Goal: Find specific page/section: Find specific page/section

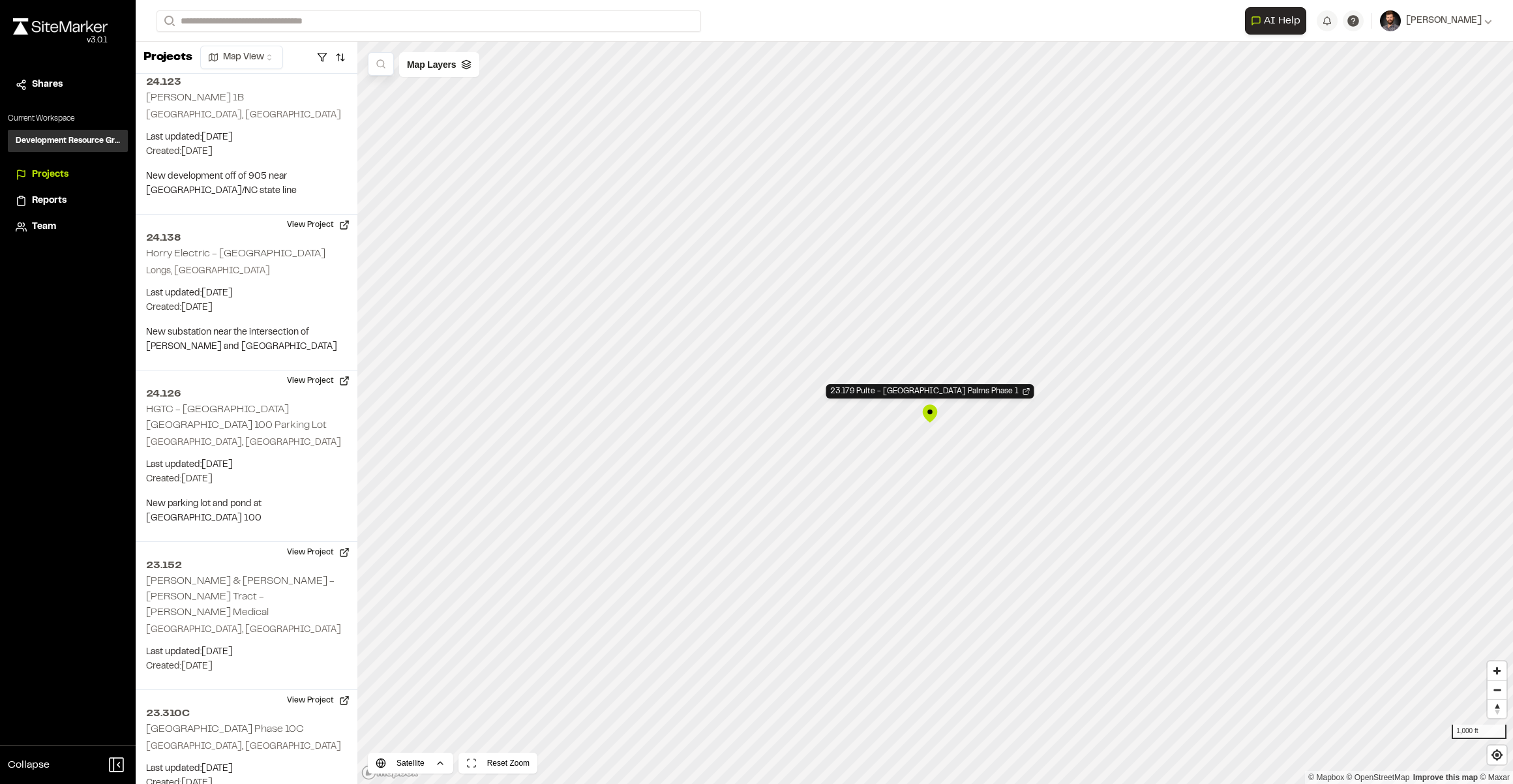
scroll to position [3667, 0]
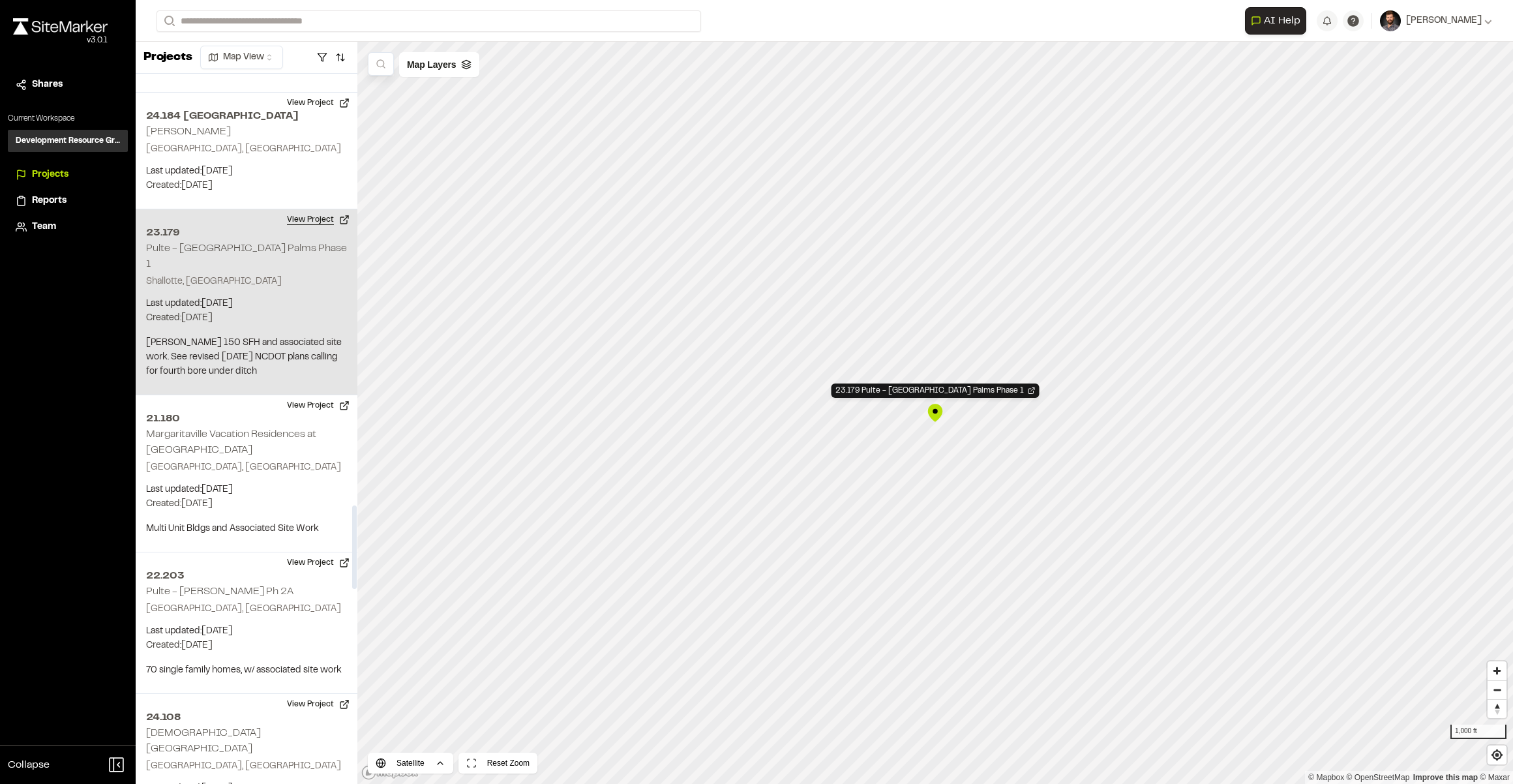
click at [308, 209] on button "View Project" at bounding box center [318, 220] width 78 height 21
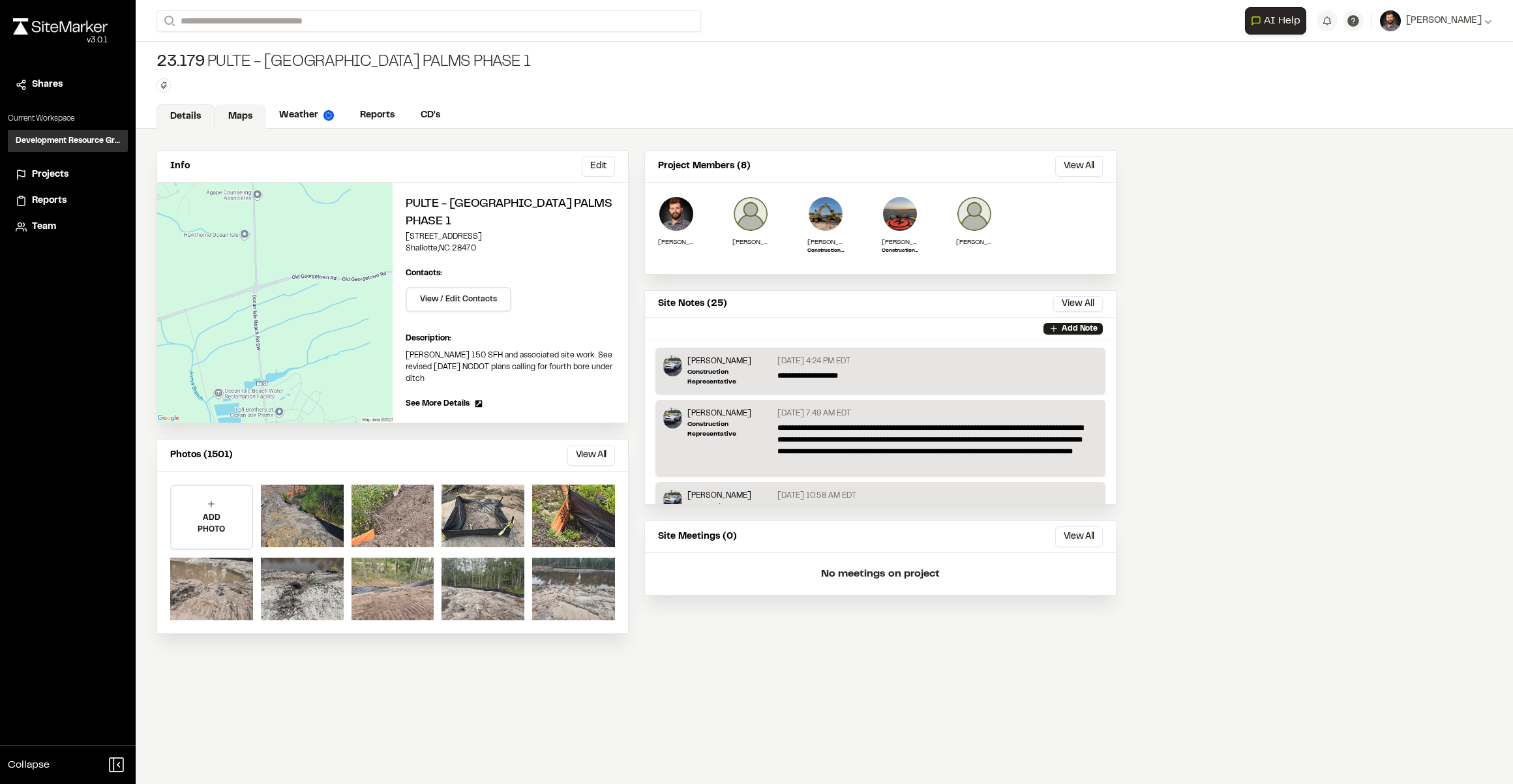
click at [236, 117] on link "Maps" at bounding box center [240, 117] width 52 height 25
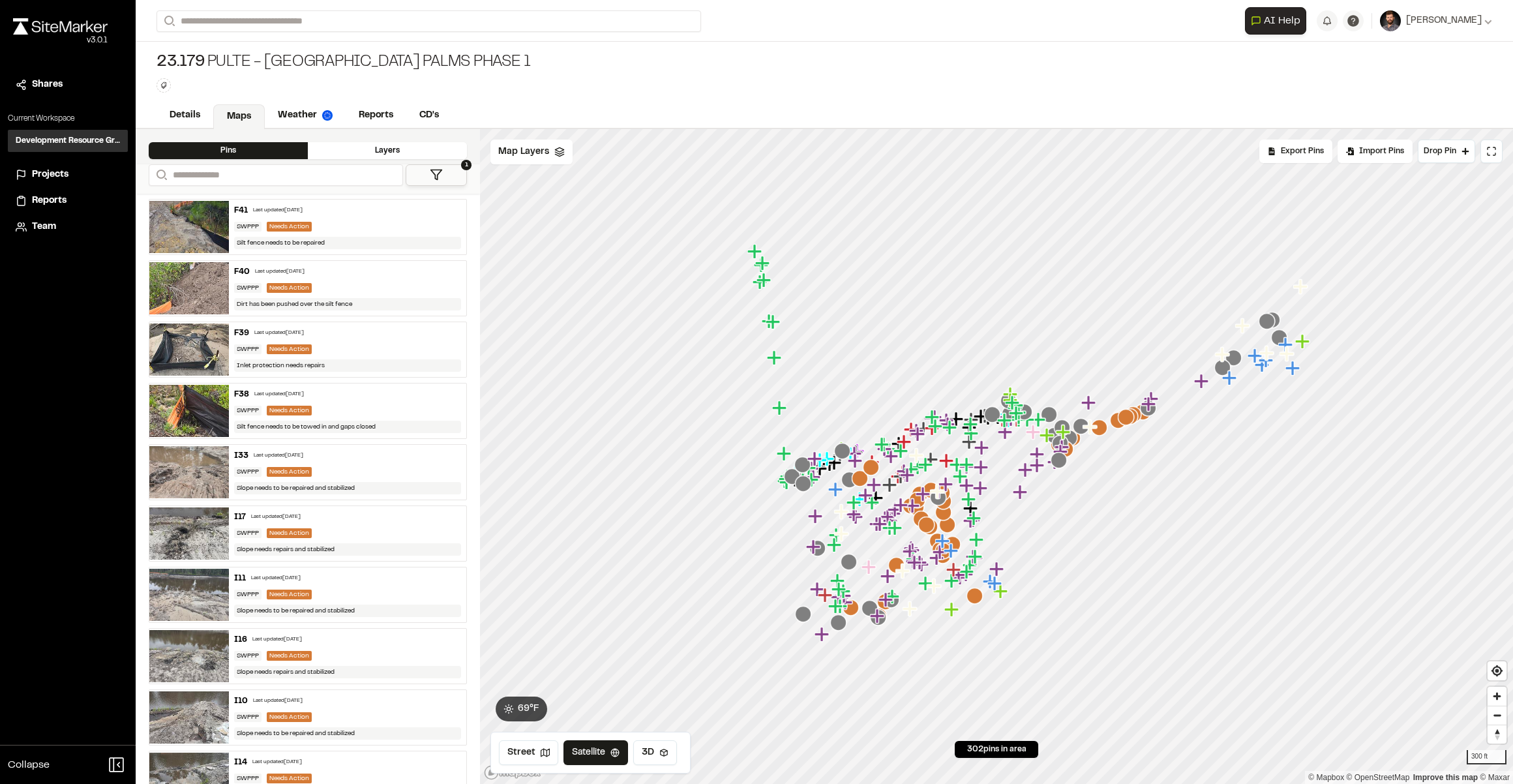
click at [846, 449] on icon "Map marker" at bounding box center [842, 451] width 16 height 16
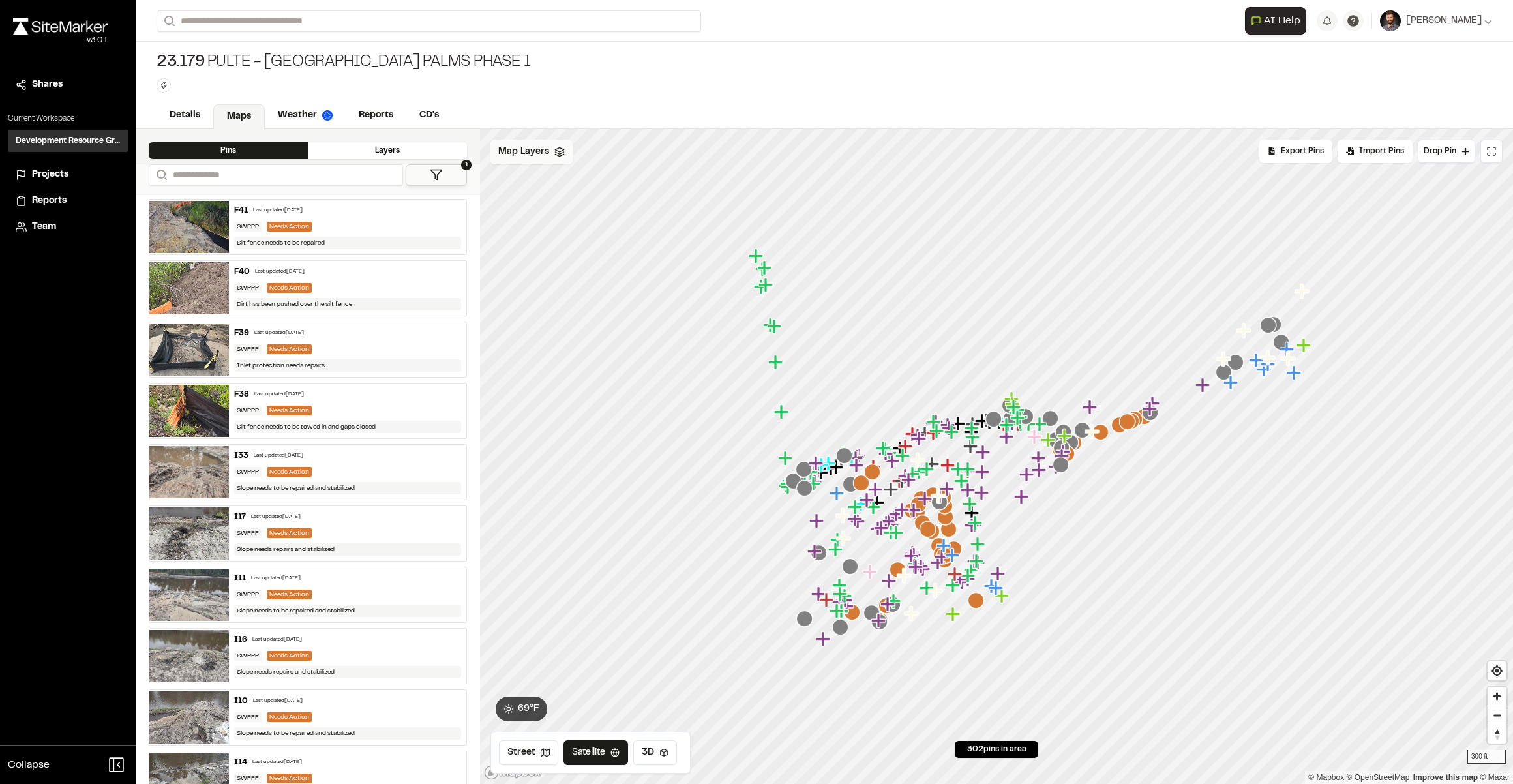
click at [518, 152] on span "Map Layers" at bounding box center [524, 152] width 51 height 14
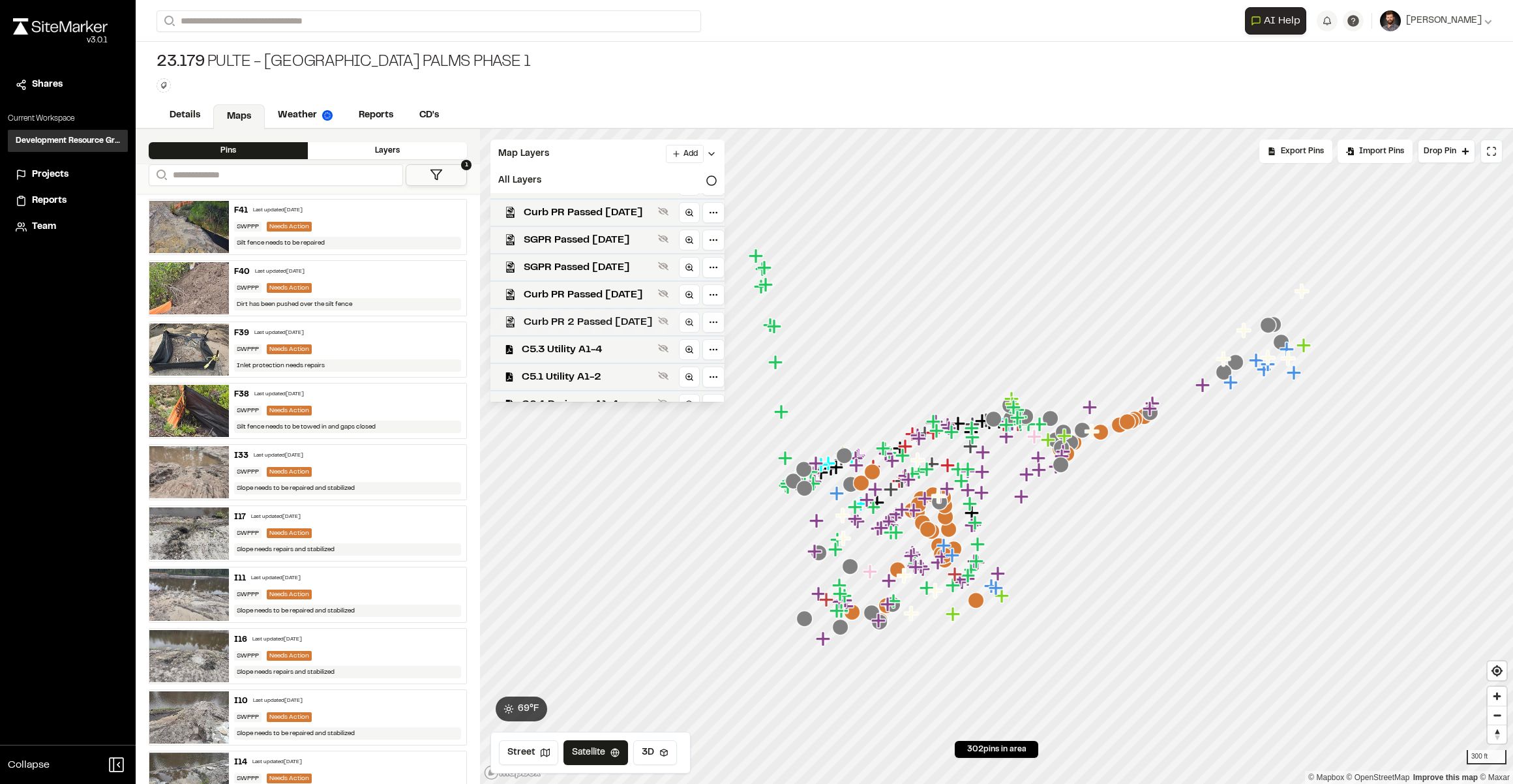
scroll to position [177, 0]
click at [560, 226] on span "C5.3 Utility A1-4" at bounding box center [587, 222] width 131 height 16
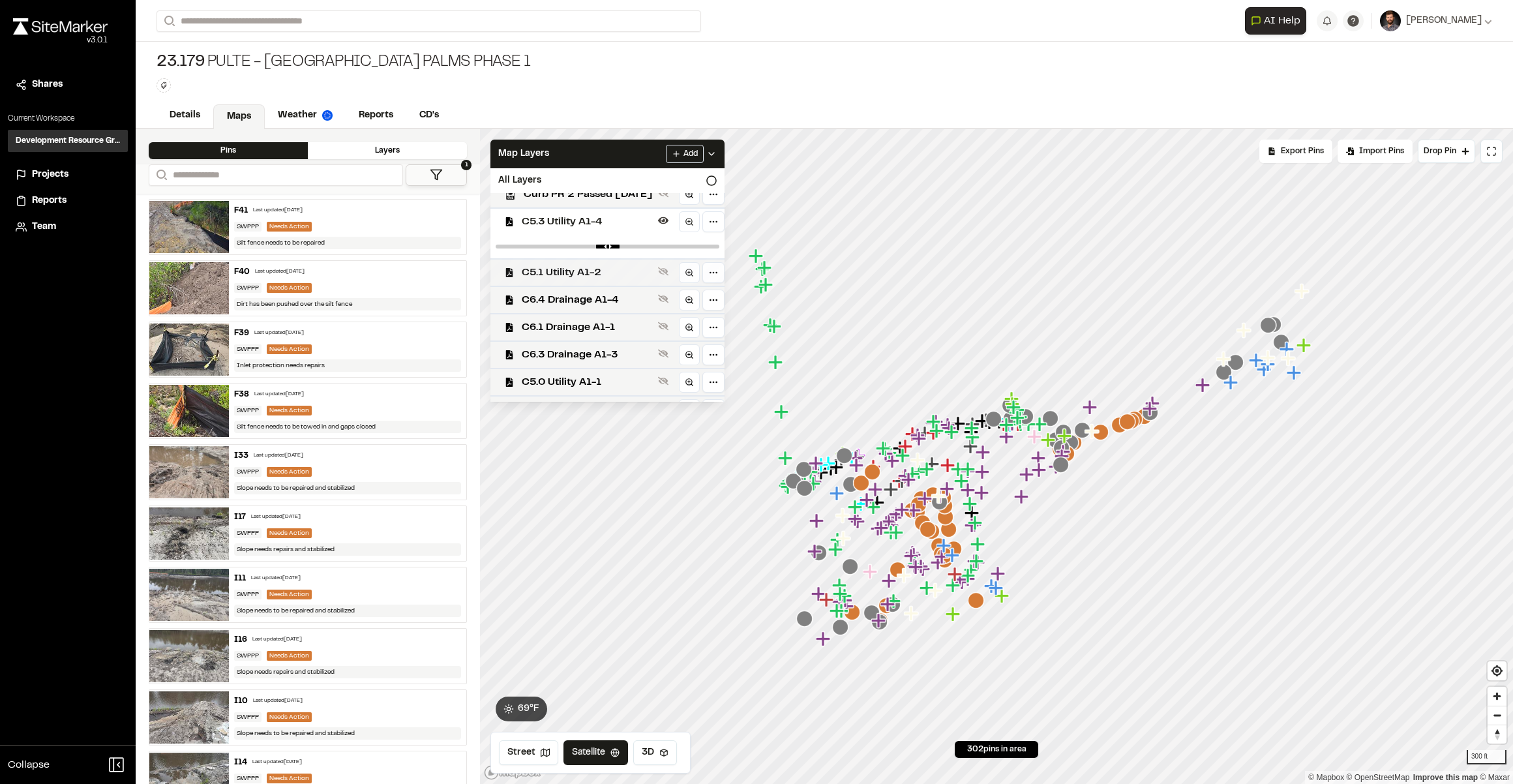
click at [584, 265] on div "C5.1 Utility A1-2" at bounding box center [602, 272] width 245 height 28
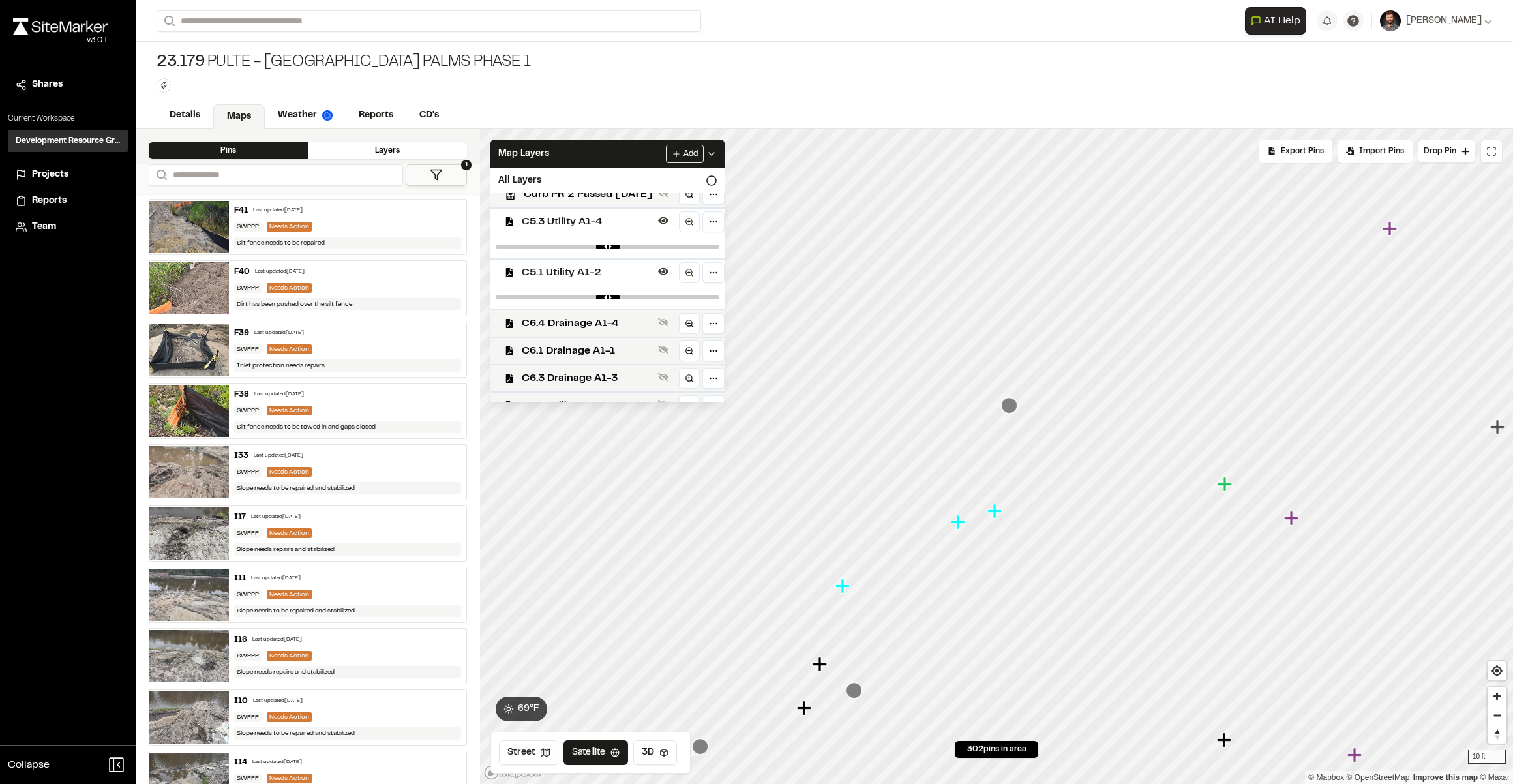
click at [846, 588] on icon "Map marker" at bounding box center [844, 587] width 17 height 17
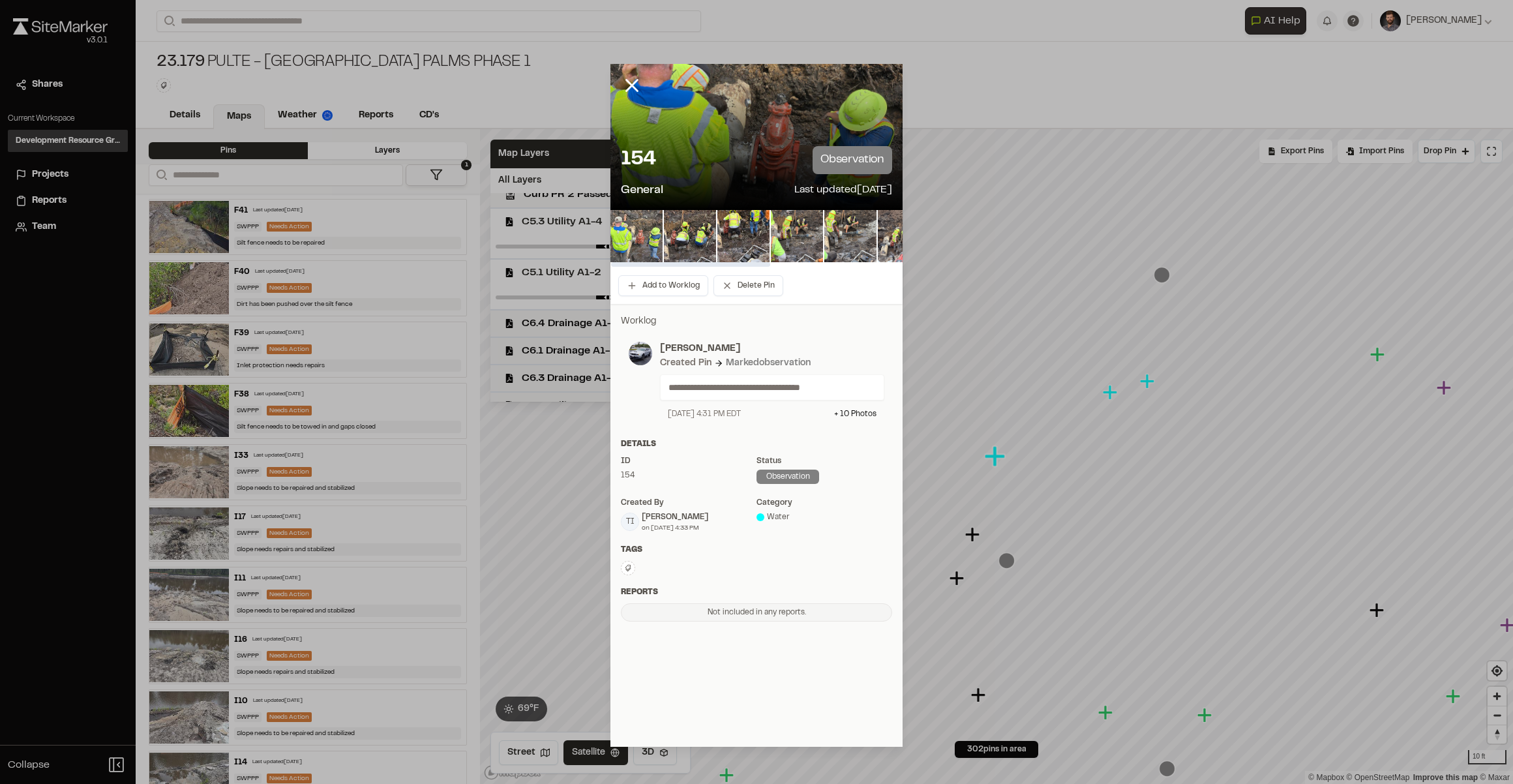
click at [634, 243] on img at bounding box center [636, 236] width 52 height 52
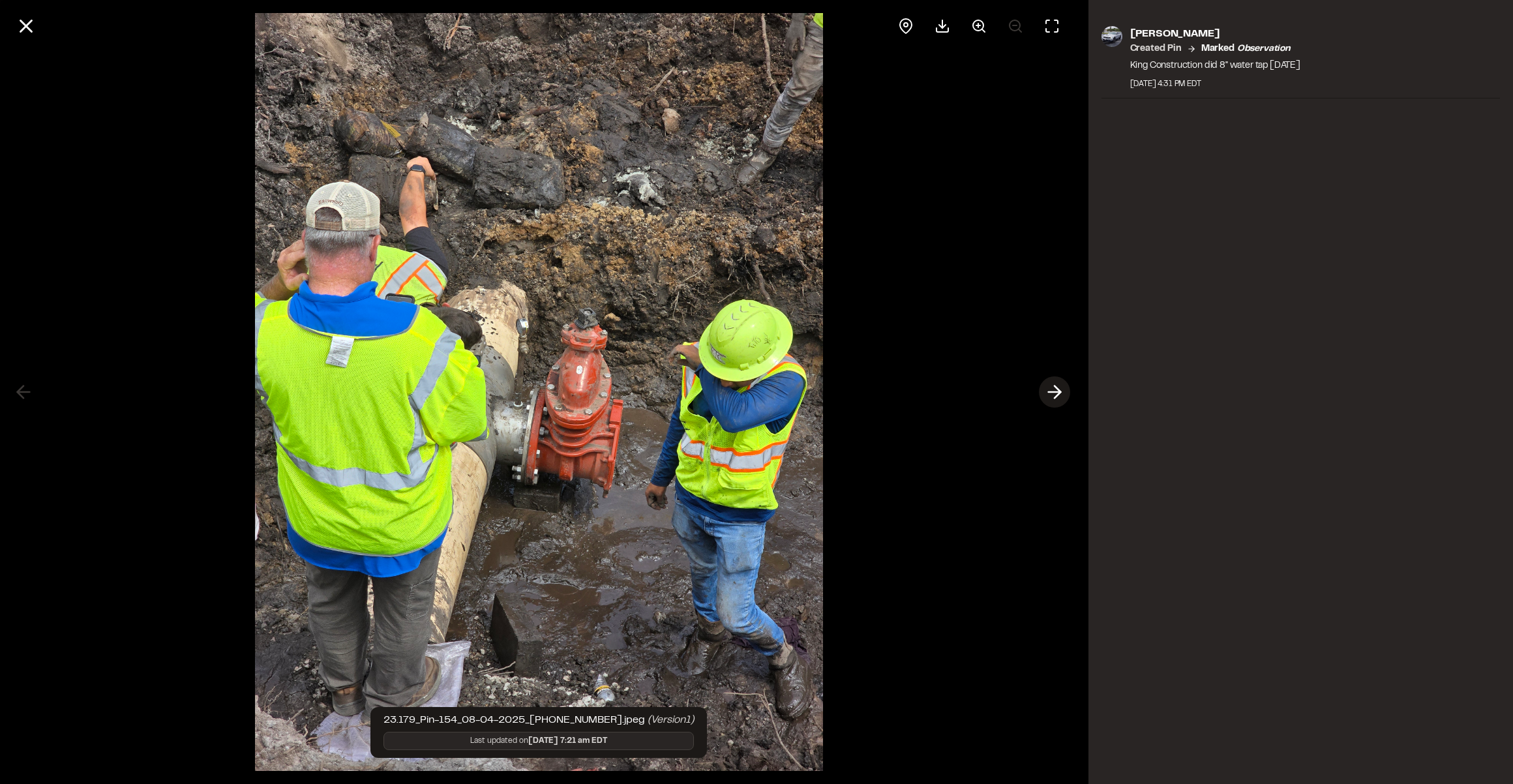
click at [1048, 386] on icon at bounding box center [1054, 392] width 21 height 22
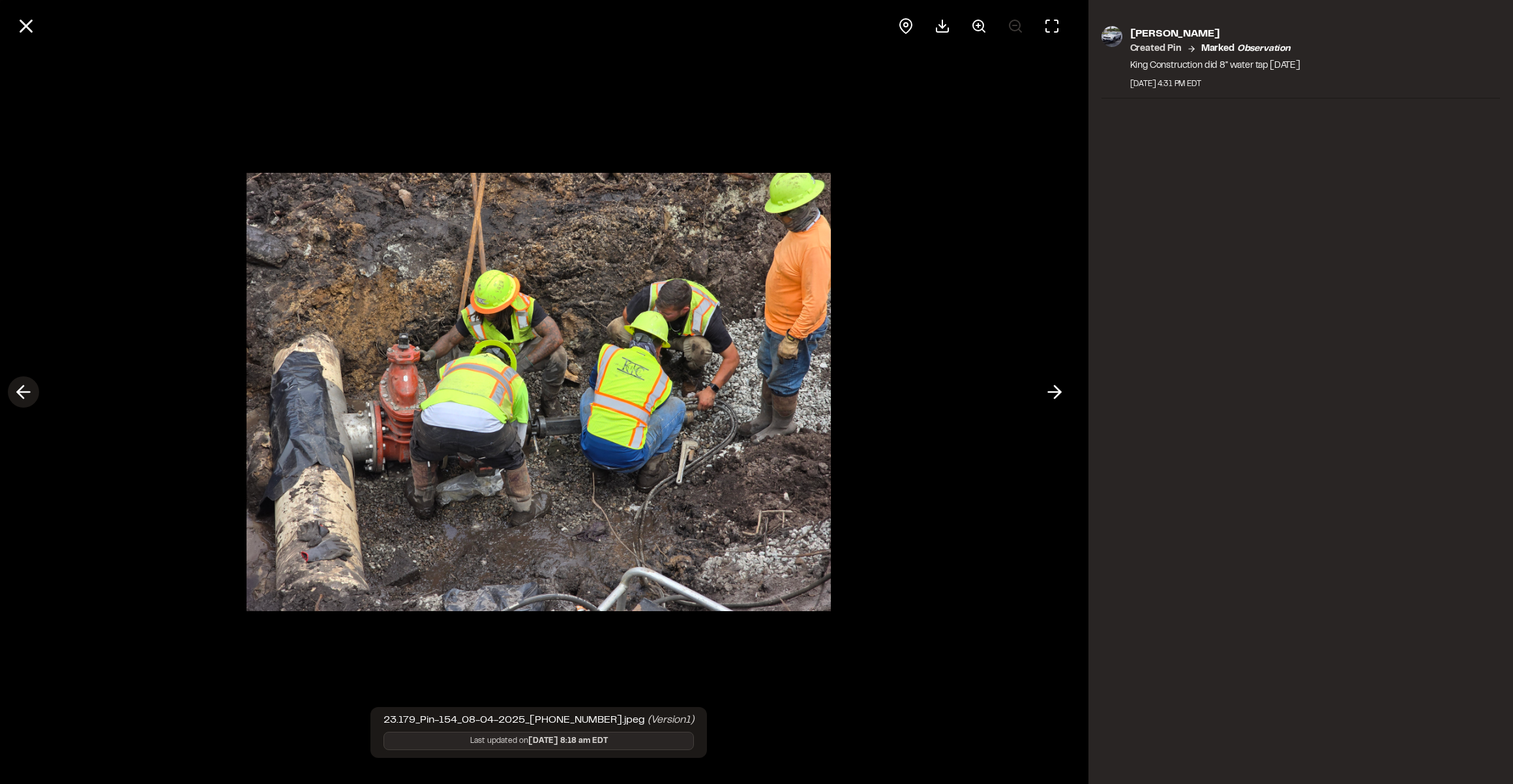
click at [26, 390] on icon at bounding box center [24, 392] width 21 height 22
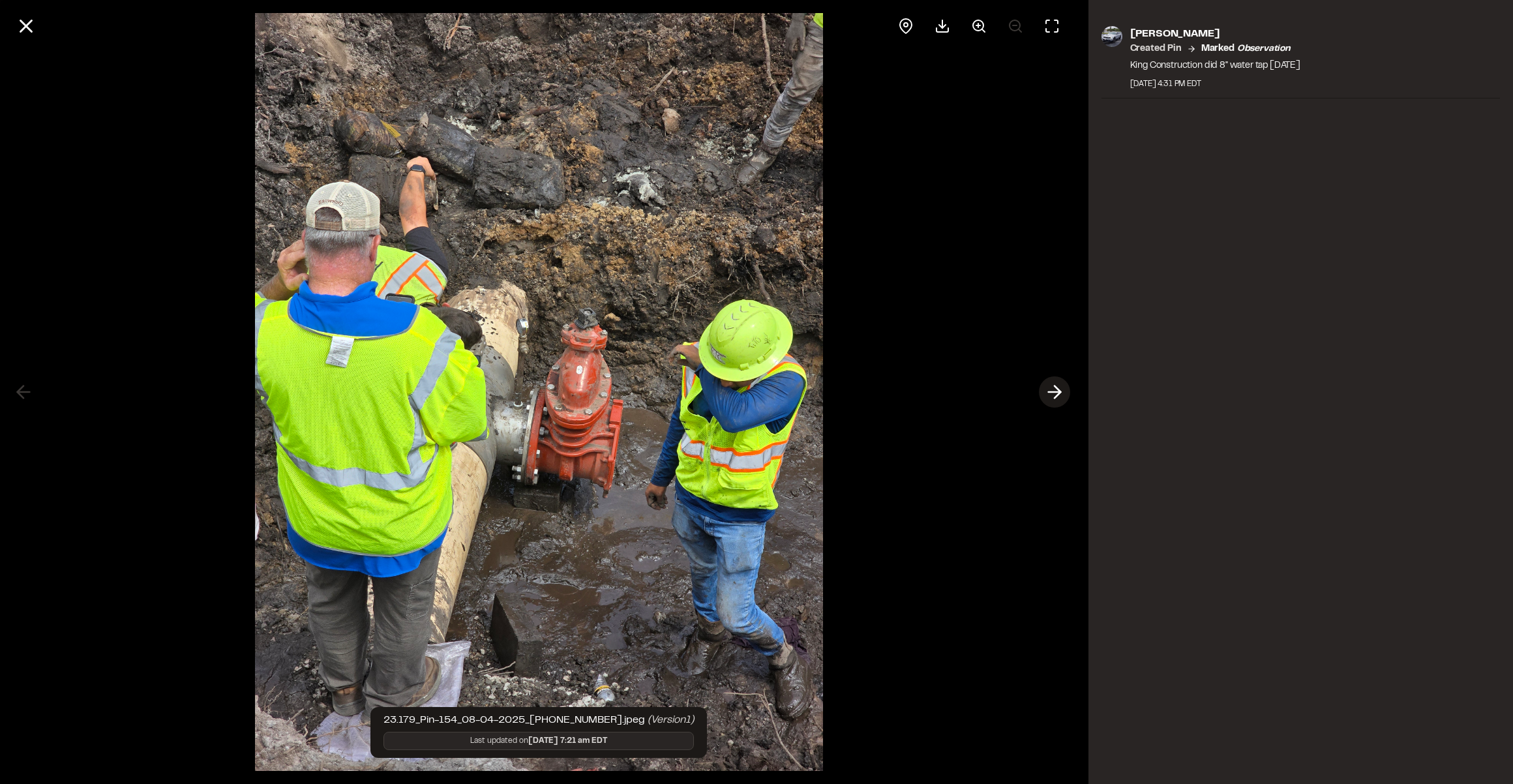
click at [1056, 392] on line at bounding box center [1054, 392] width 12 height 0
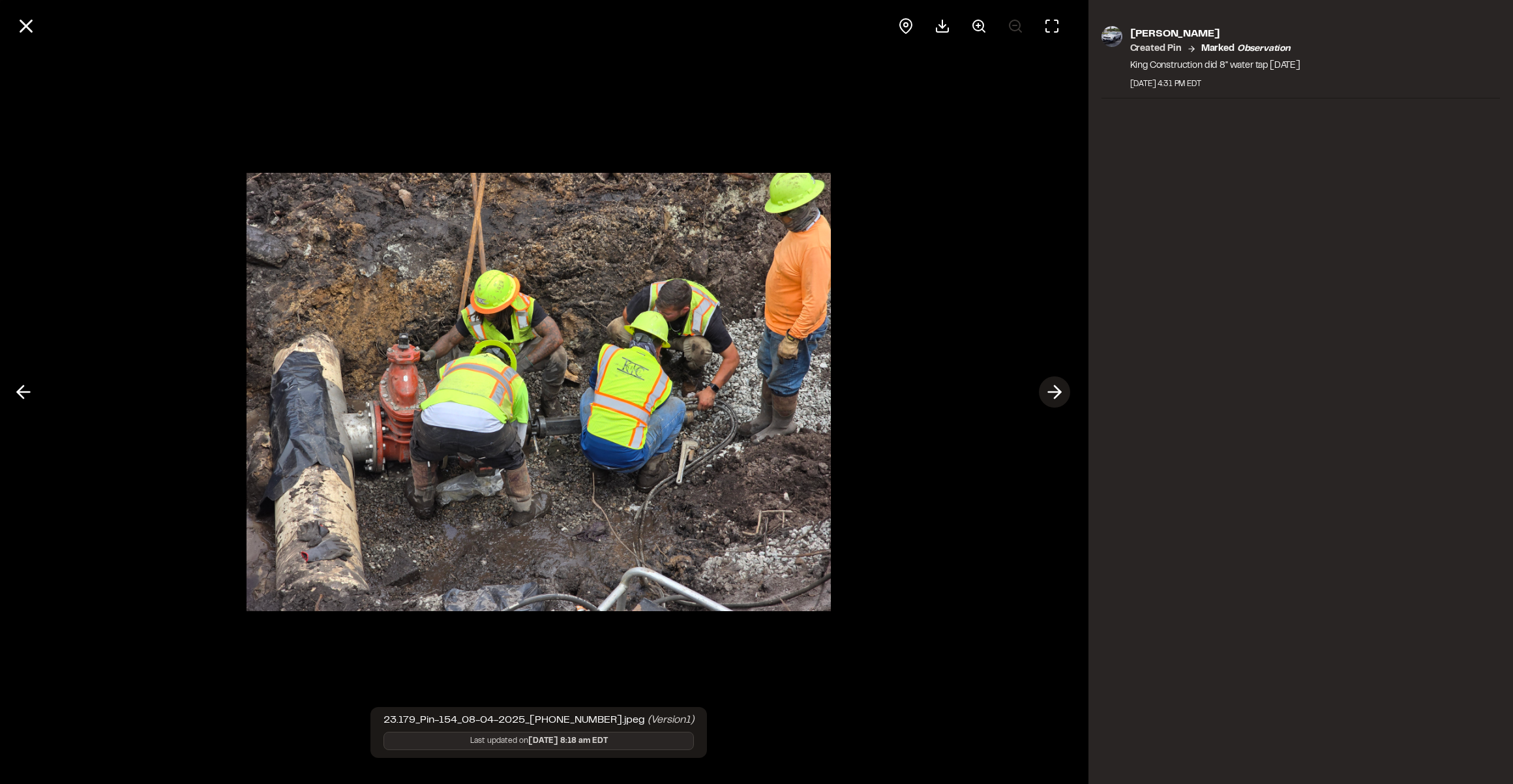
click at [1056, 392] on line at bounding box center [1054, 392] width 12 height 0
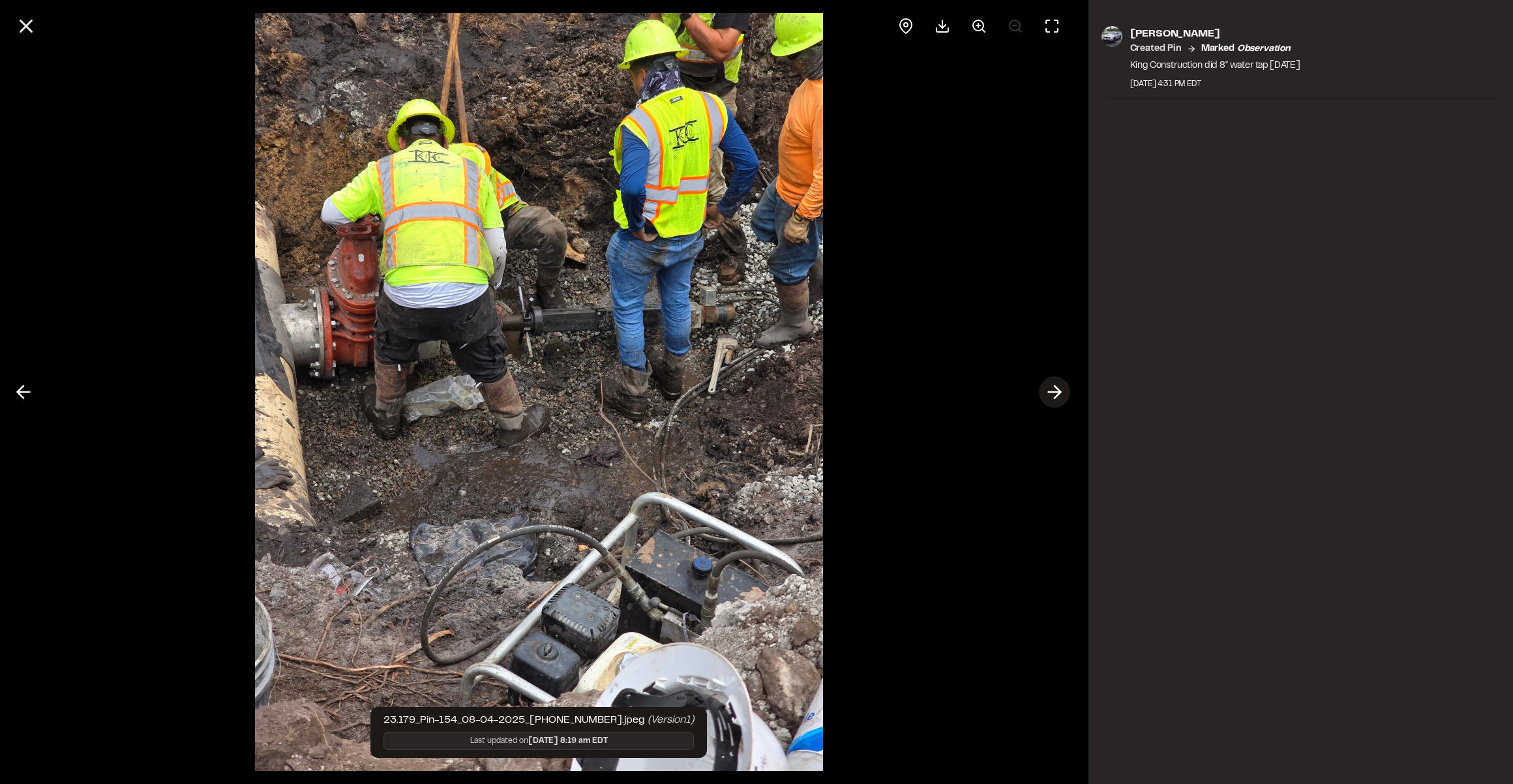
click at [1056, 392] on line at bounding box center [1054, 392] width 12 height 0
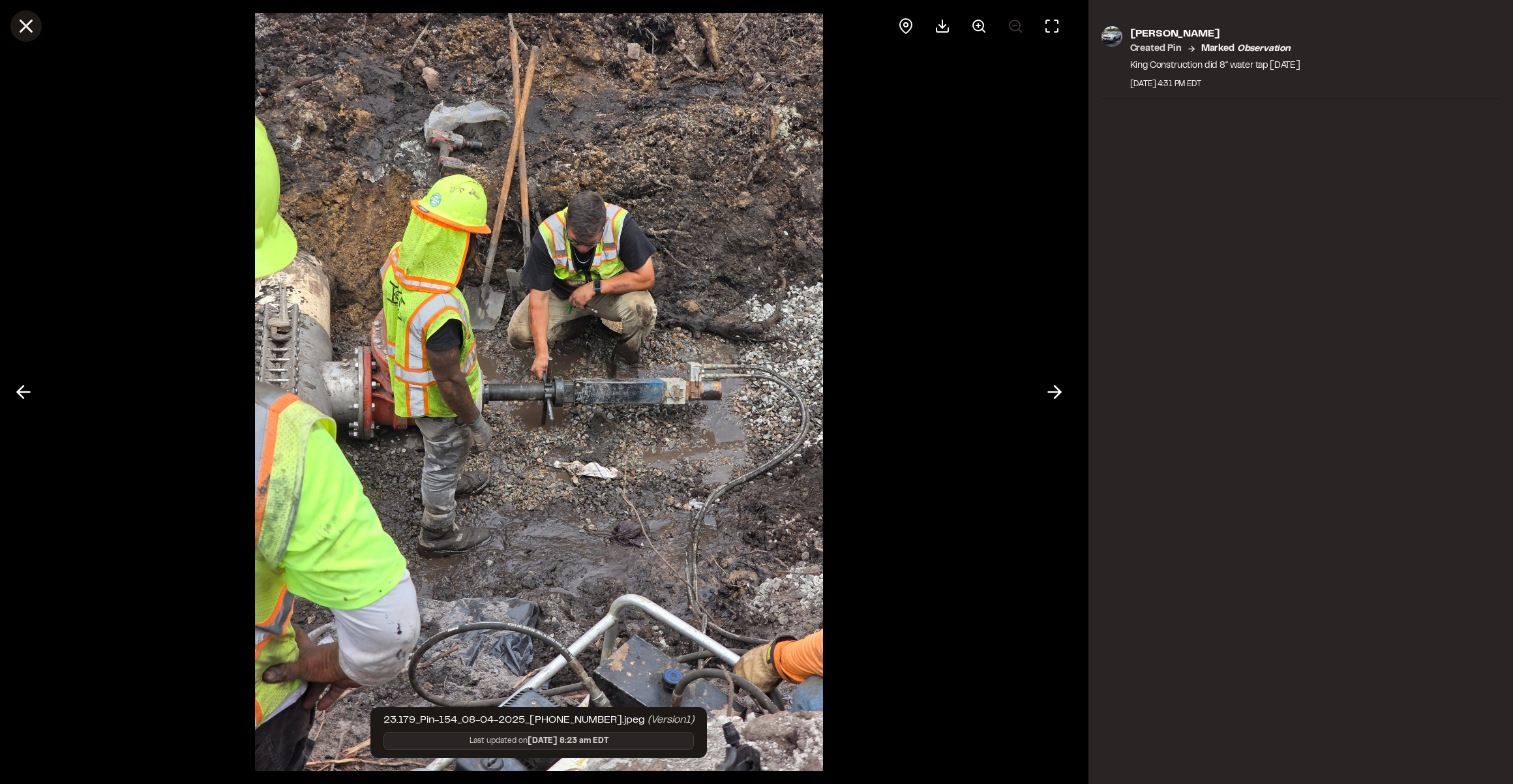
click at [24, 25] on line at bounding box center [26, 26] width 11 height 11
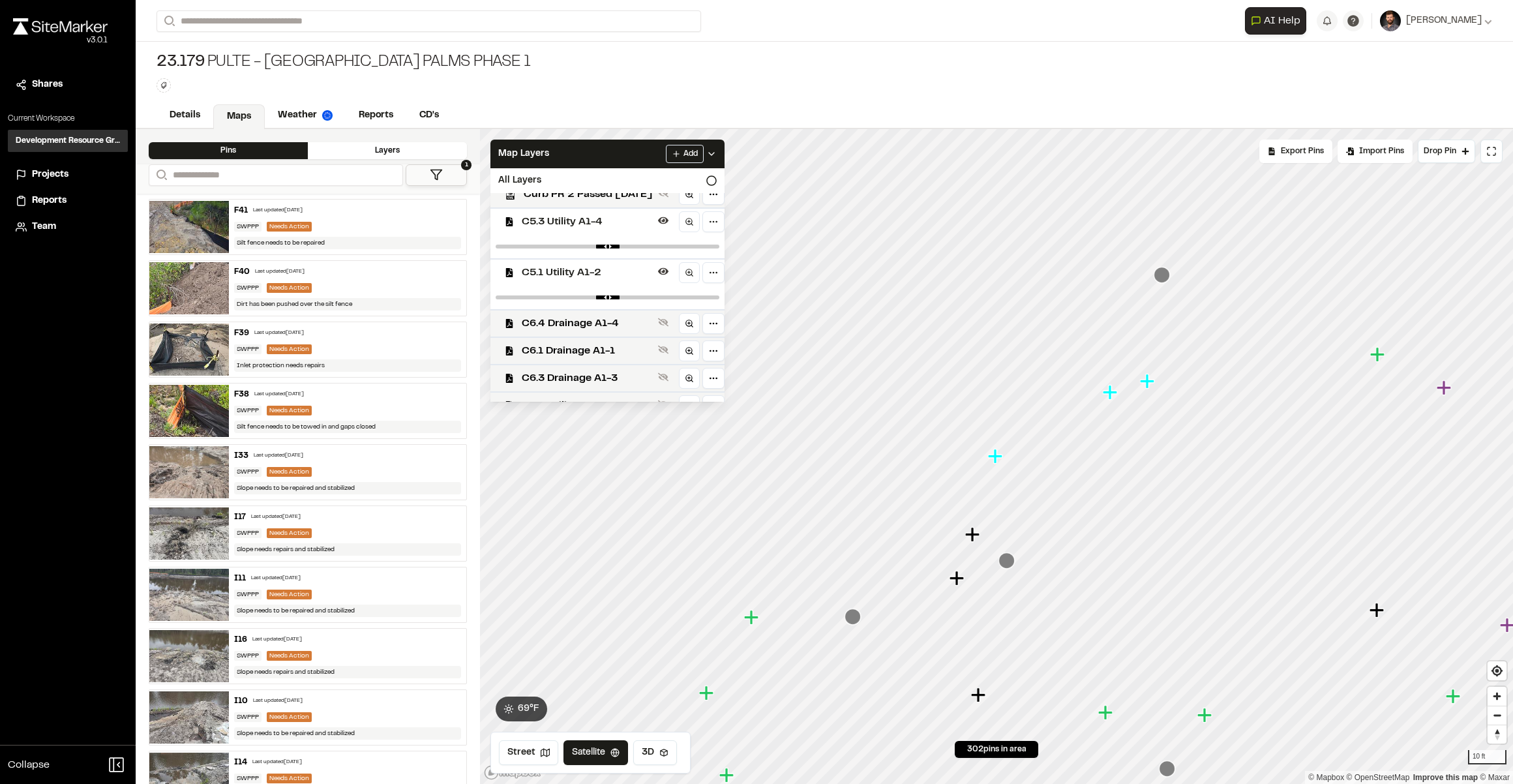
click at [1112, 392] on icon "Map marker" at bounding box center [1110, 392] width 14 height 14
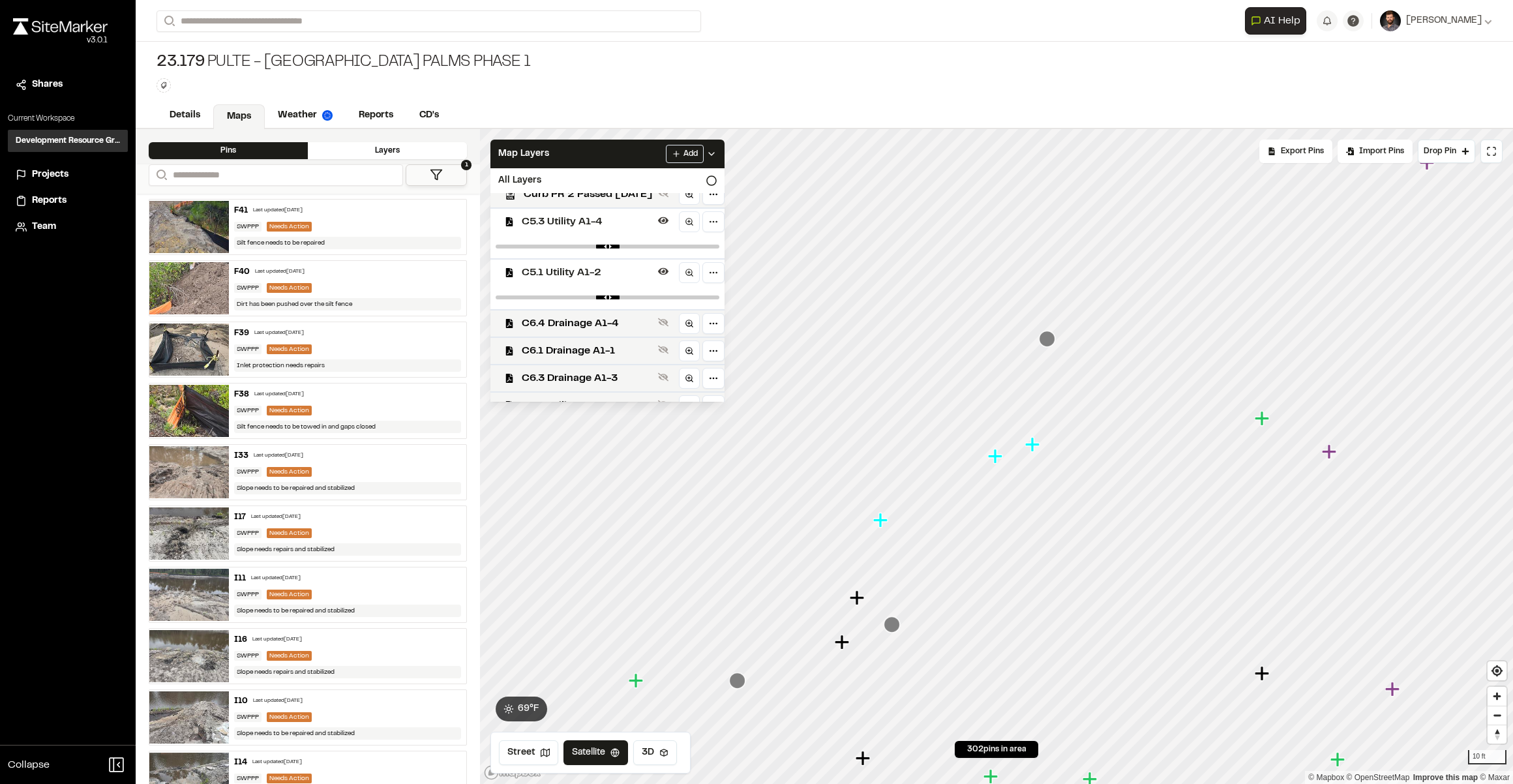
click at [1029, 451] on icon "Map marker" at bounding box center [1034, 445] width 17 height 17
click at [959, 465] on icon "Map marker" at bounding box center [958, 468] width 14 height 14
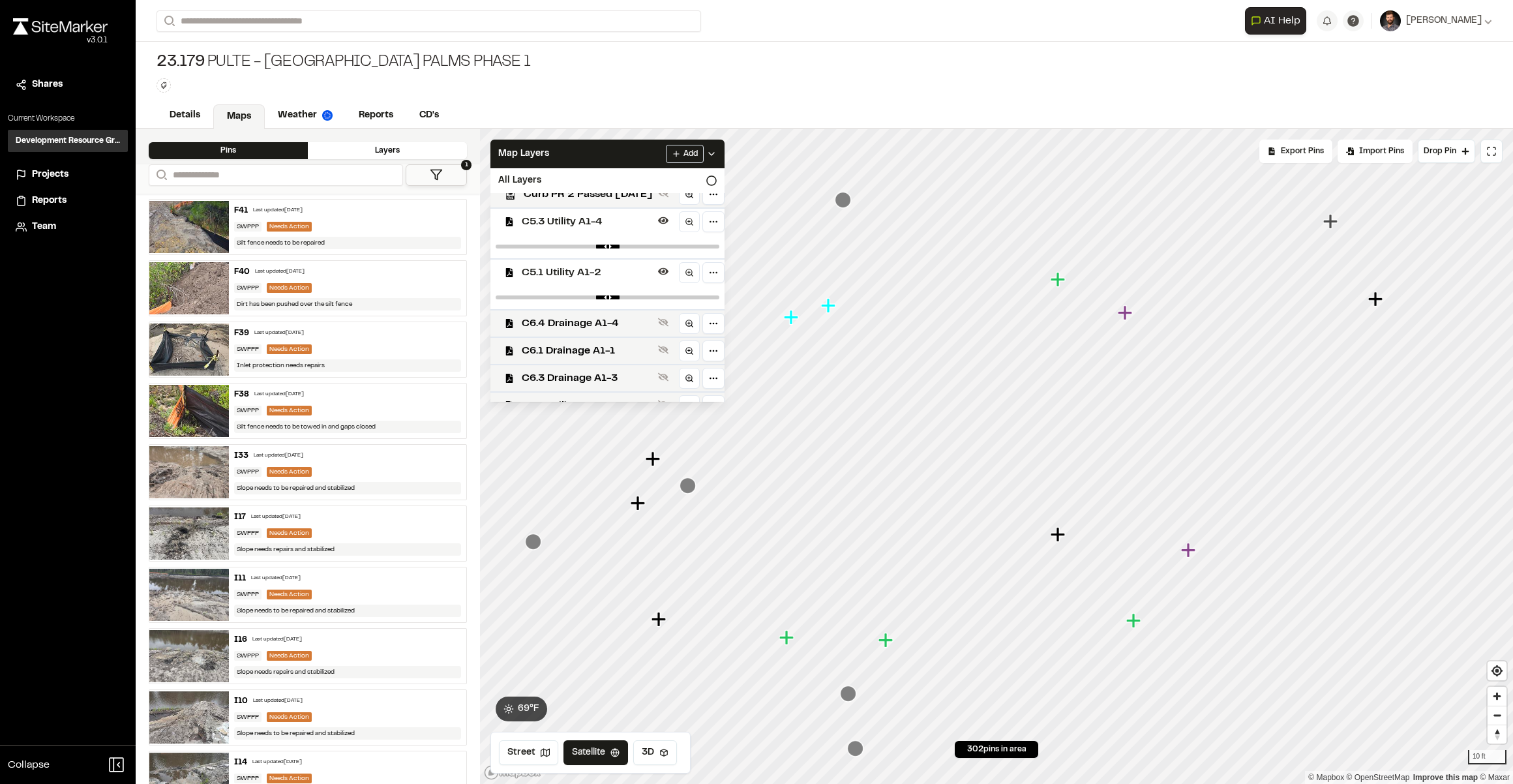
click at [1058, 283] on icon "Map marker" at bounding box center [1058, 279] width 14 height 14
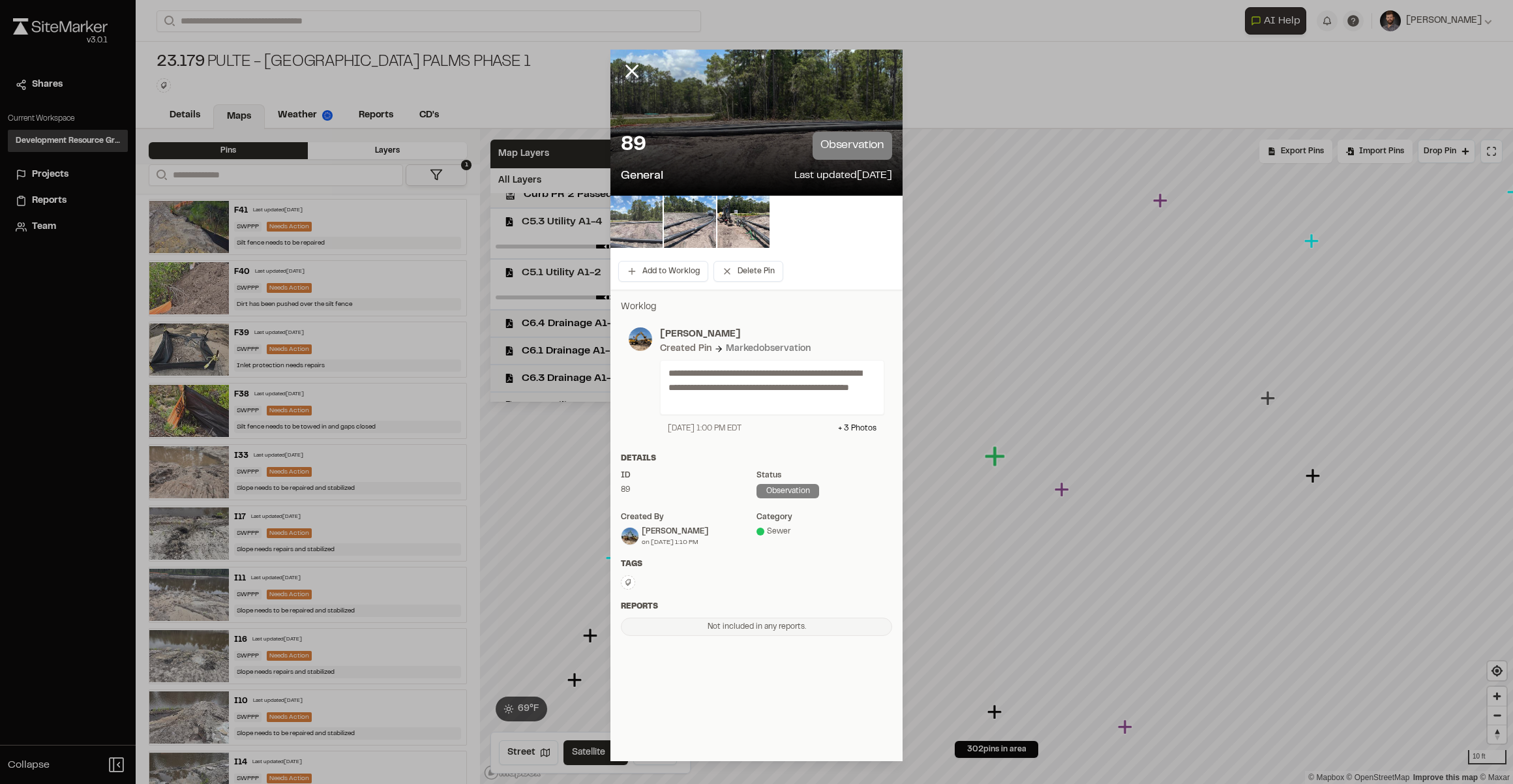
click at [638, 222] on img at bounding box center [636, 222] width 52 height 52
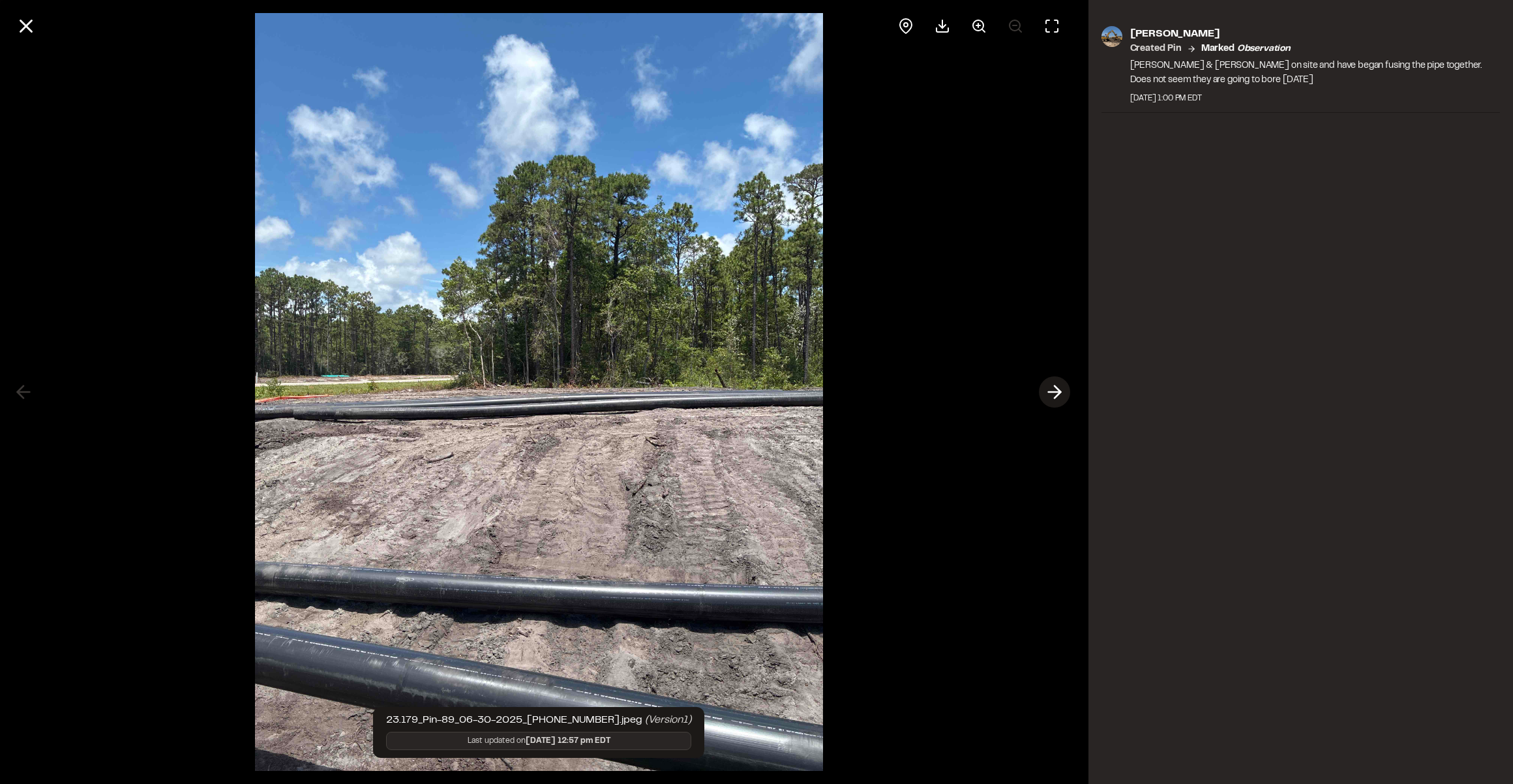
click at [1056, 382] on icon at bounding box center [1054, 392] width 21 height 22
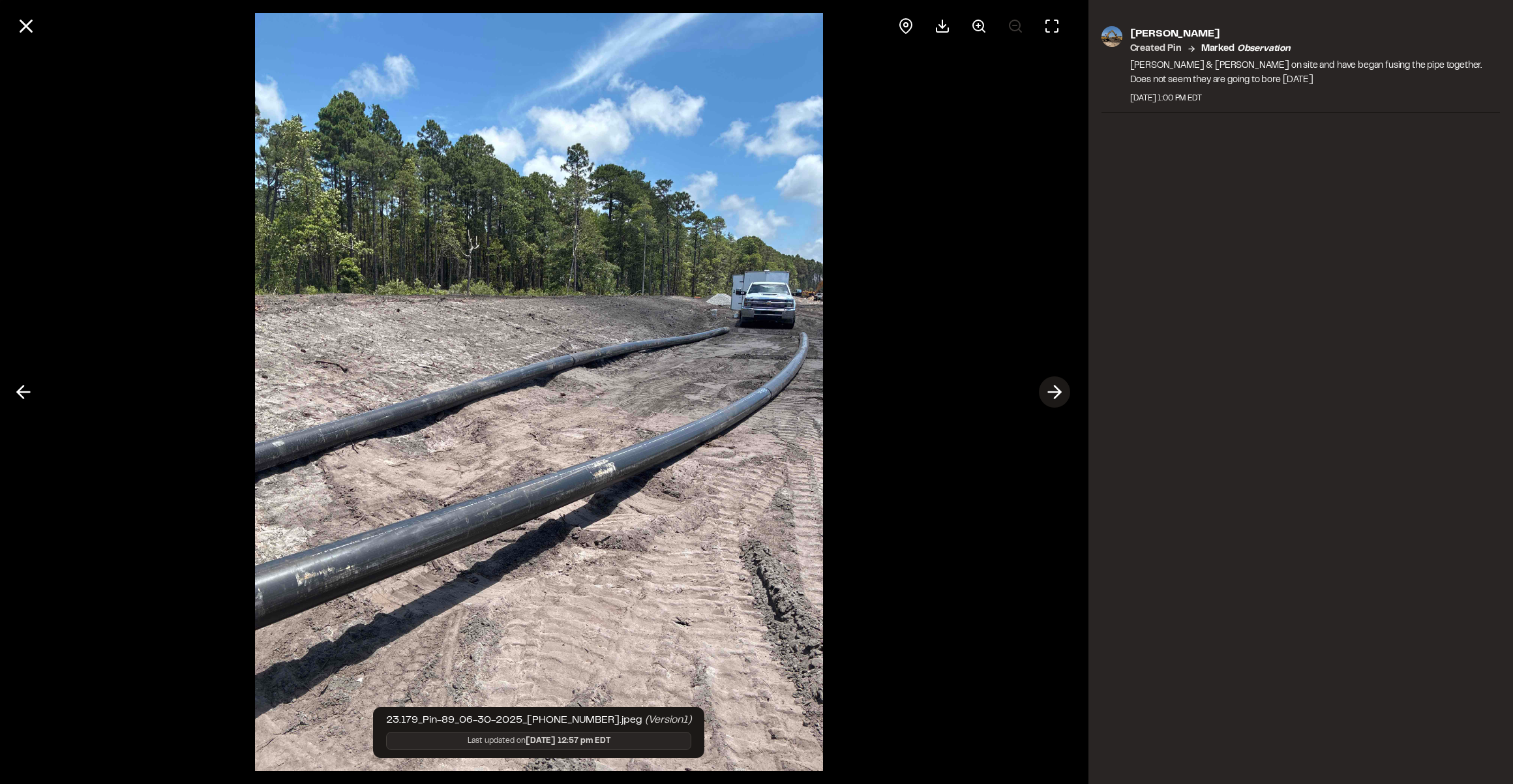
click at [1056, 382] on icon at bounding box center [1054, 392] width 21 height 22
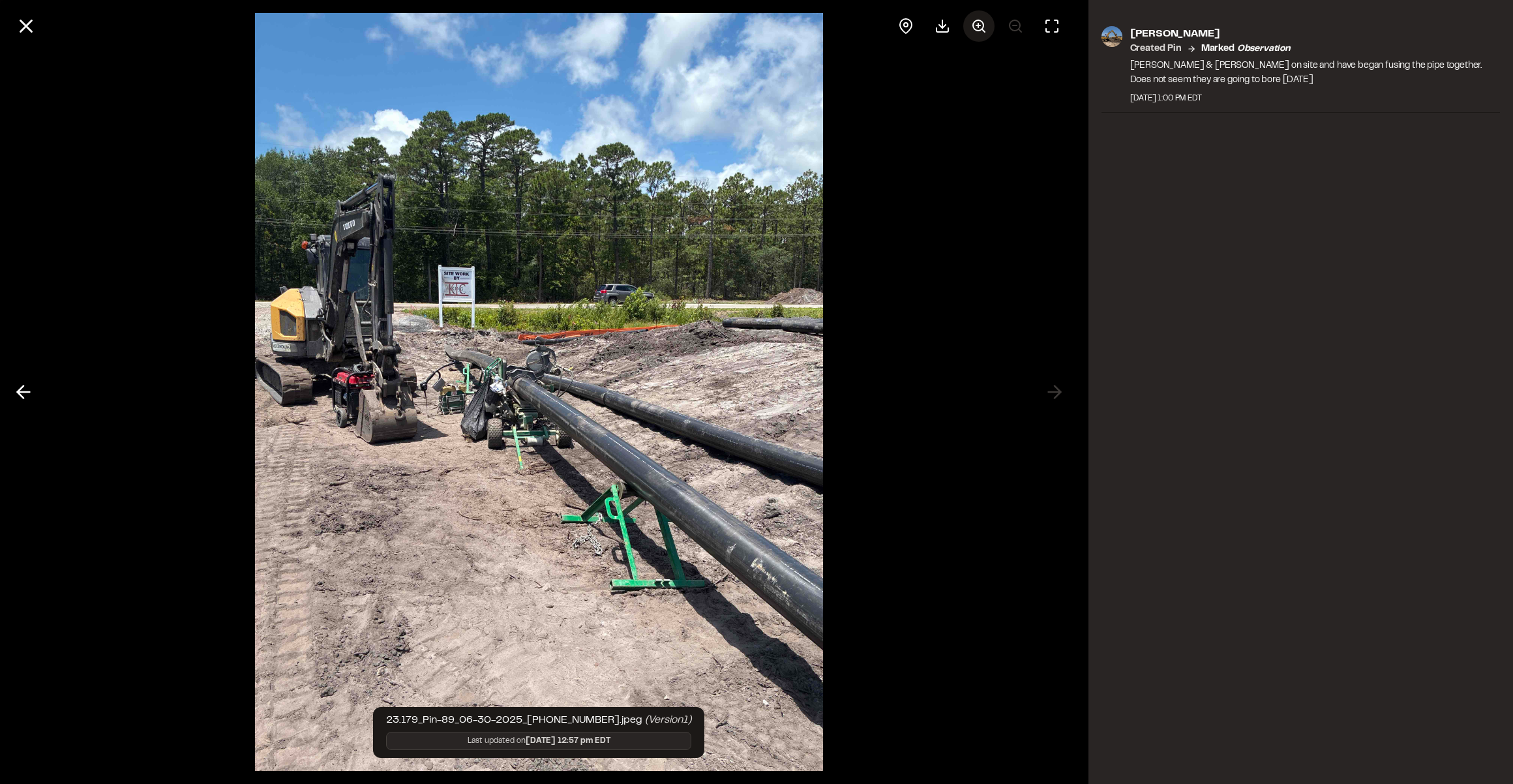
click at [968, 21] on button at bounding box center [979, 26] width 31 height 31
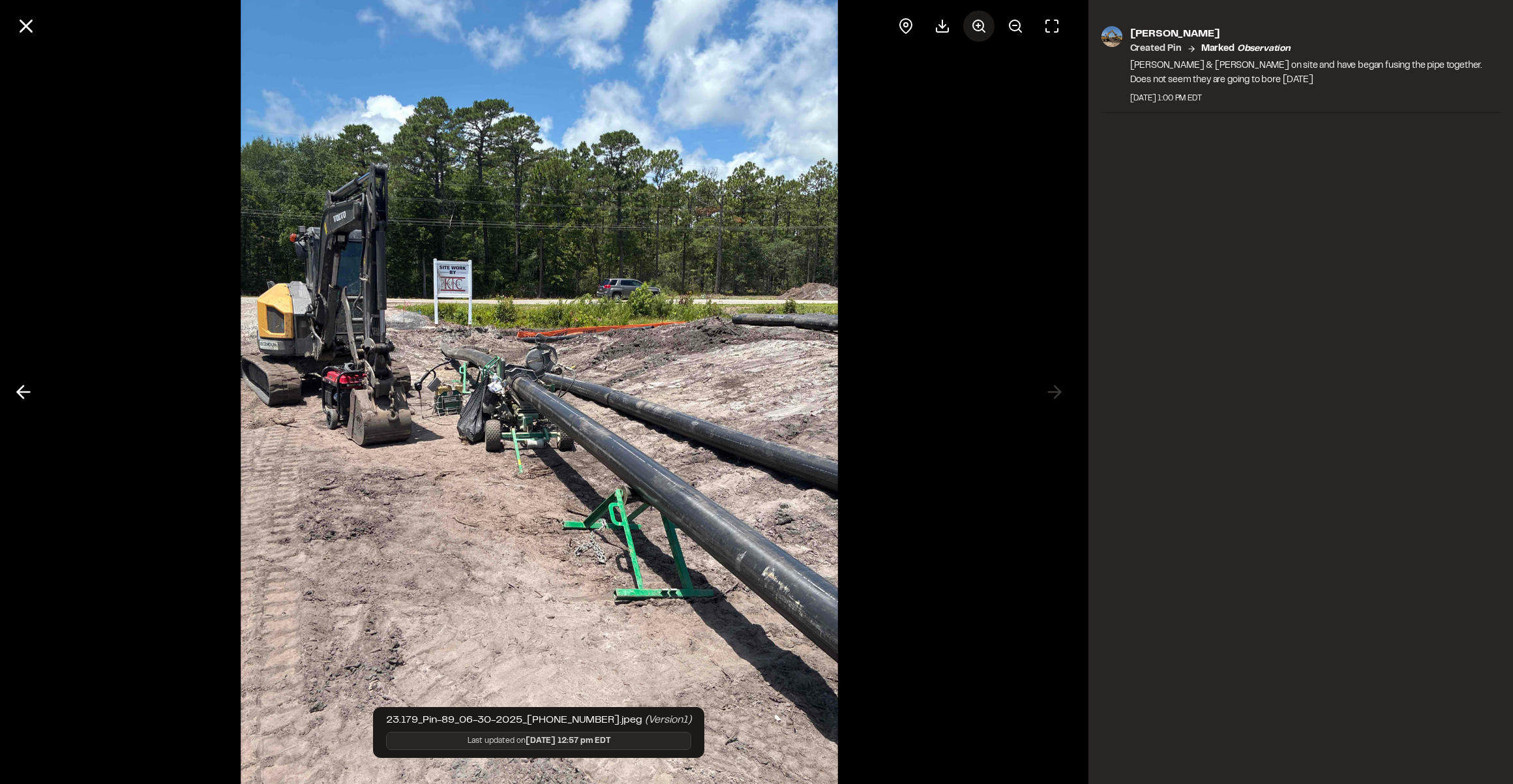
click at [968, 21] on button at bounding box center [979, 26] width 31 height 31
click at [968, 22] on button at bounding box center [979, 26] width 31 height 31
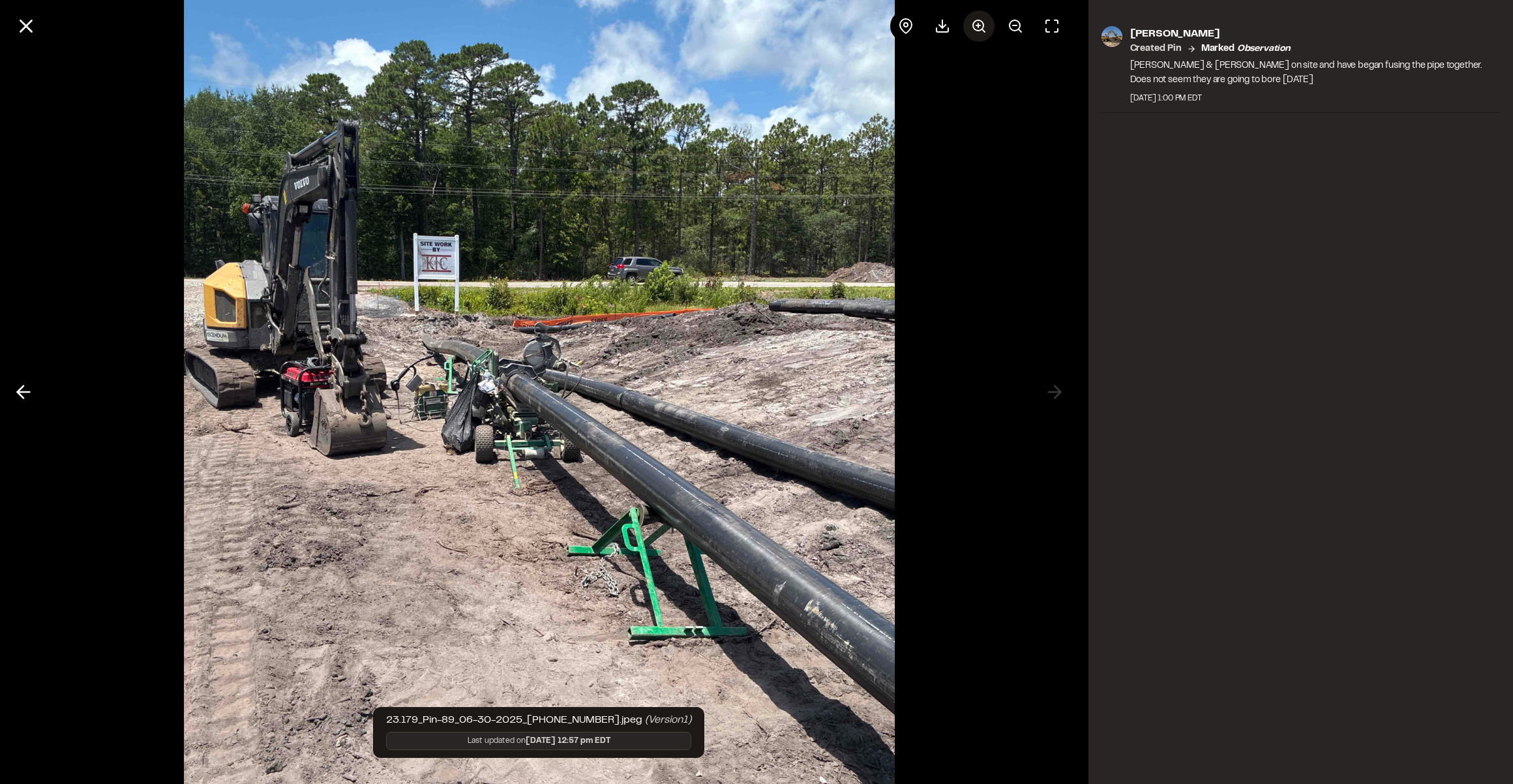
click at [968, 22] on button at bounding box center [979, 26] width 31 height 31
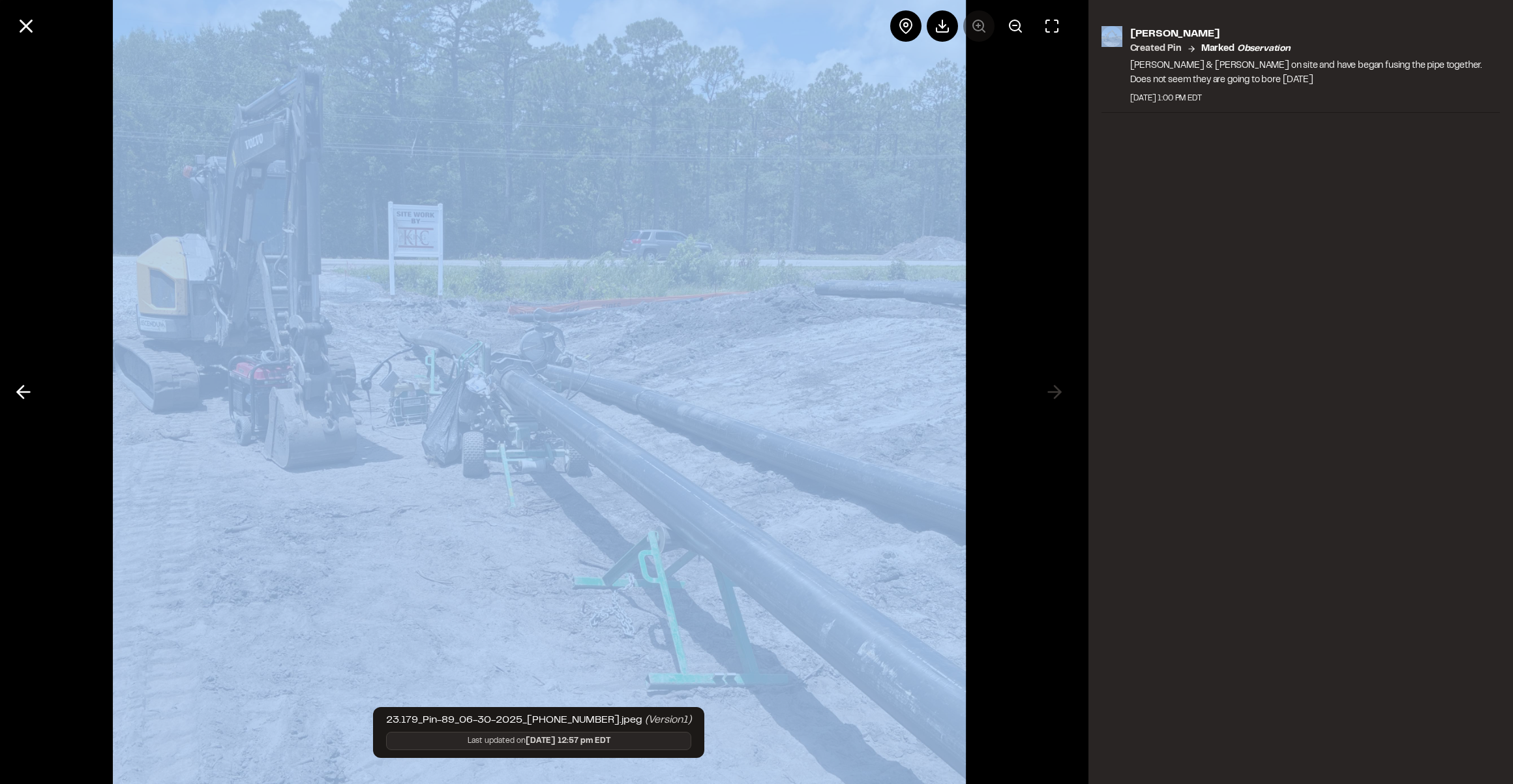
click at [968, 22] on div at bounding box center [979, 26] width 177 height 31
drag, startPoint x: 968, startPoint y: 22, endPoint x: 807, endPoint y: 301, distance: 322.1
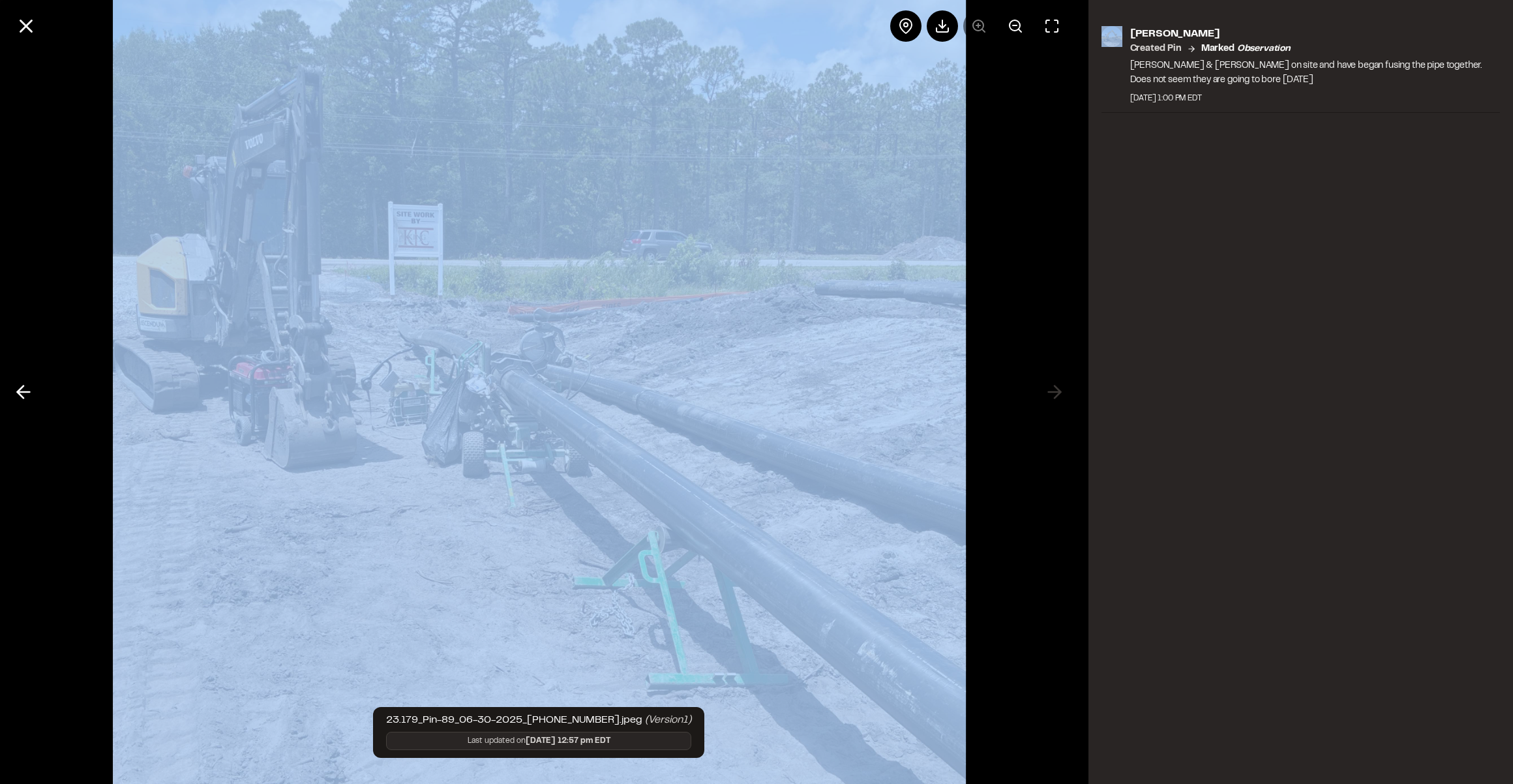
click at [807, 301] on img at bounding box center [539, 392] width 852 height 1176
click at [785, 281] on img at bounding box center [539, 392] width 852 height 1176
click at [426, 286] on img at bounding box center [539, 392] width 852 height 1176
click at [1025, 299] on div at bounding box center [539, 392] width 1078 height 784
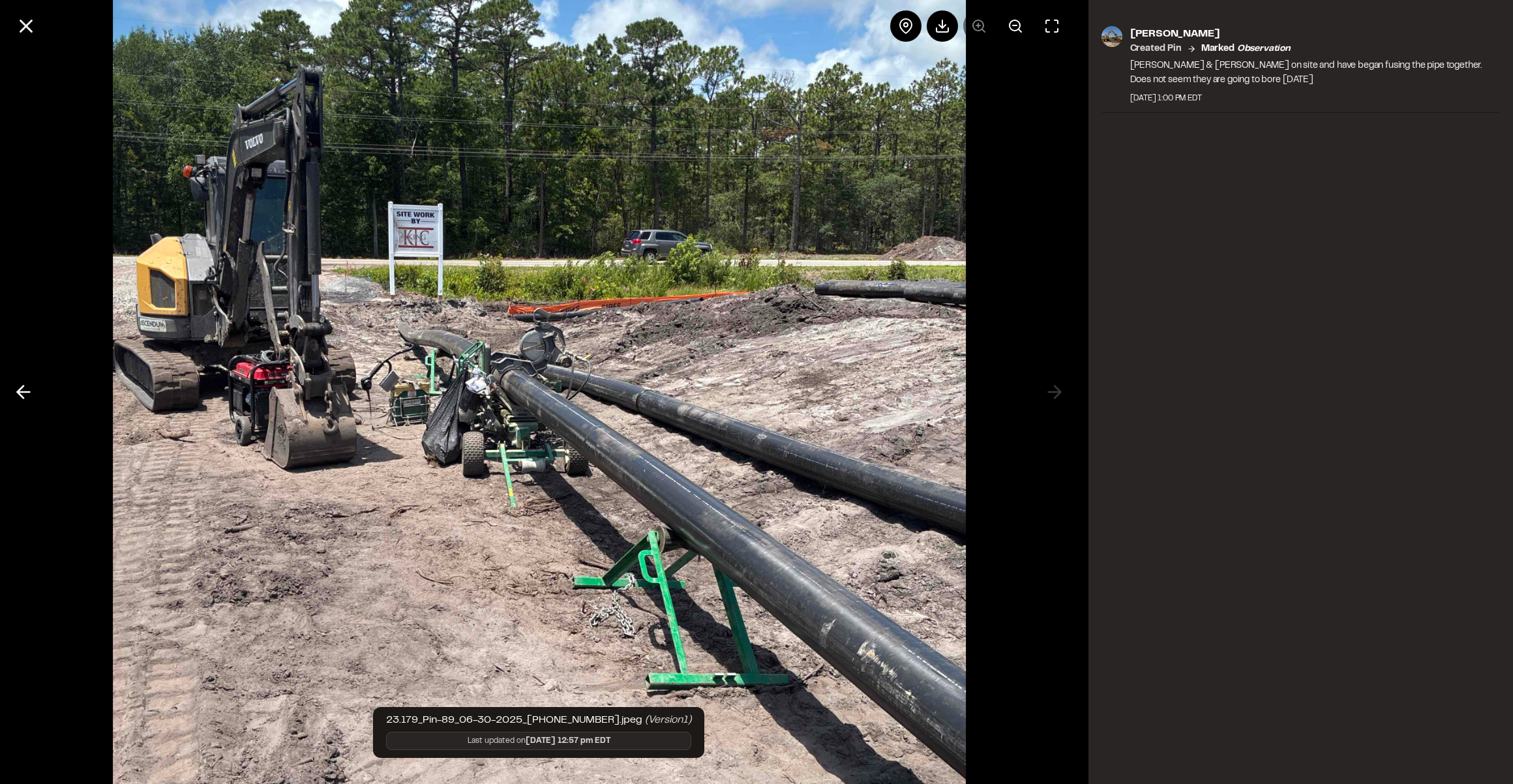
drag, startPoint x: 777, startPoint y: 258, endPoint x: 988, endPoint y: 266, distance: 211.2
click at [988, 266] on div at bounding box center [539, 392] width 1078 height 784
click at [31, 26] on icon at bounding box center [26, 26] width 22 height 22
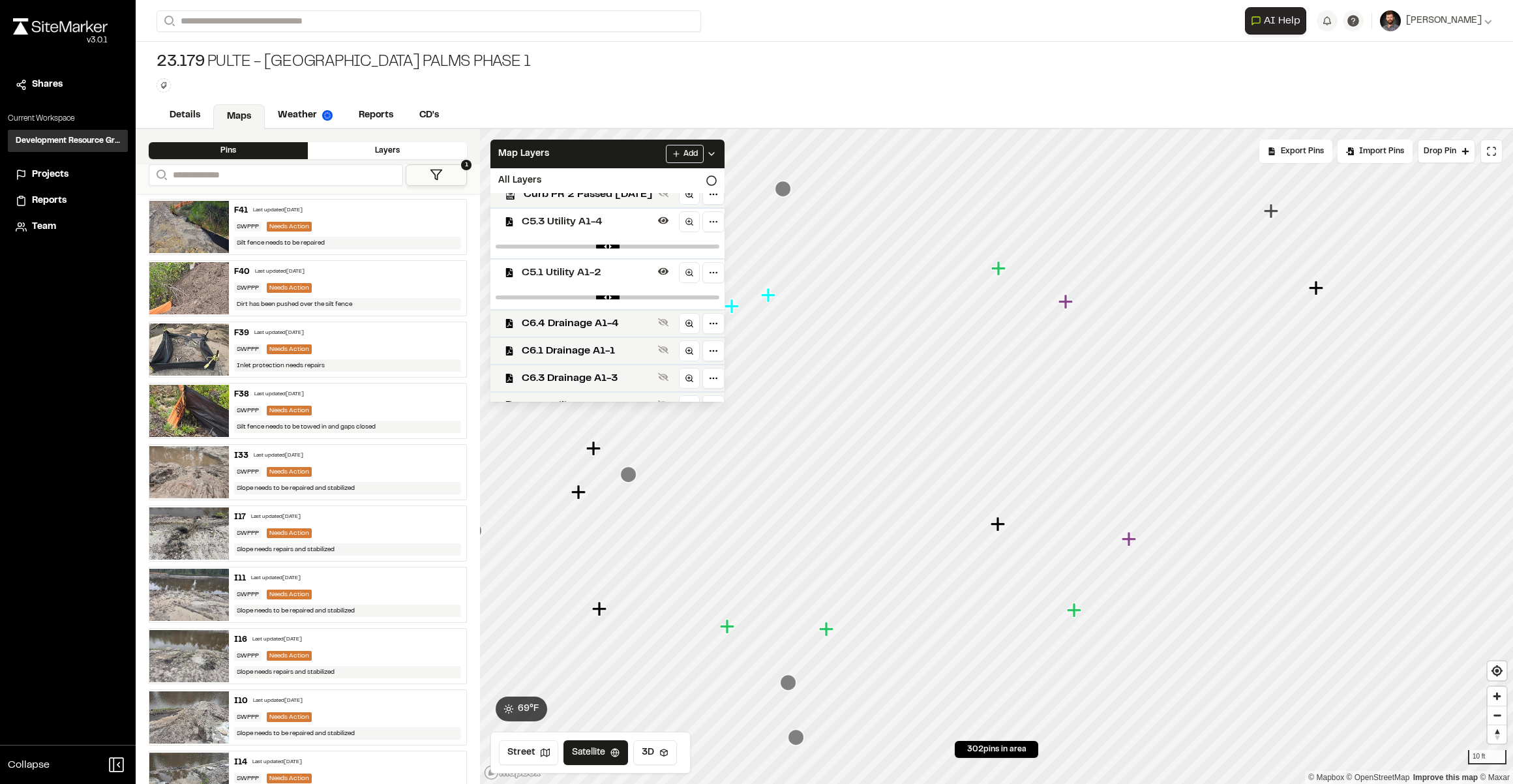
click at [729, 627] on icon "Map marker" at bounding box center [727, 626] width 14 height 14
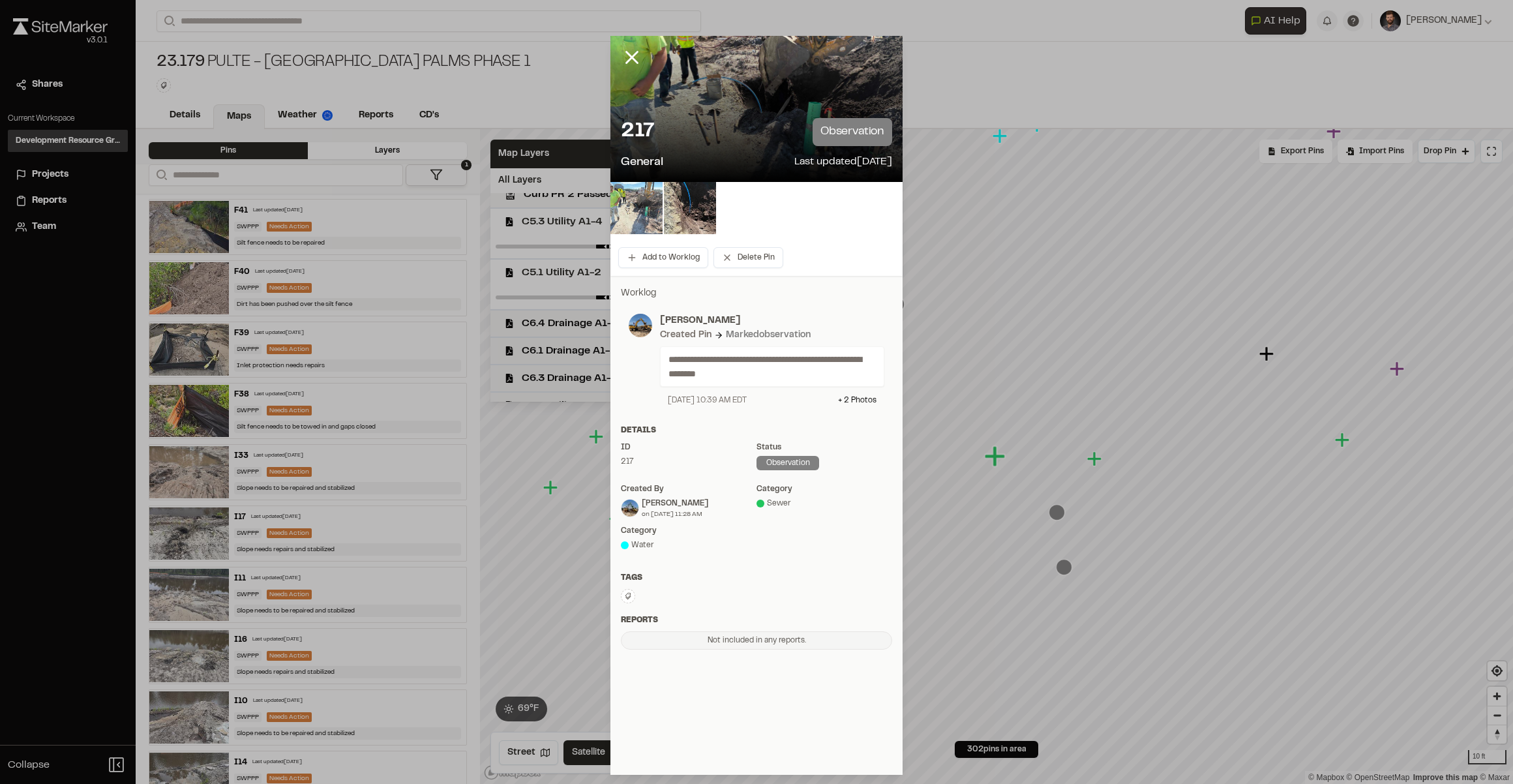
click at [643, 209] on img at bounding box center [636, 208] width 52 height 52
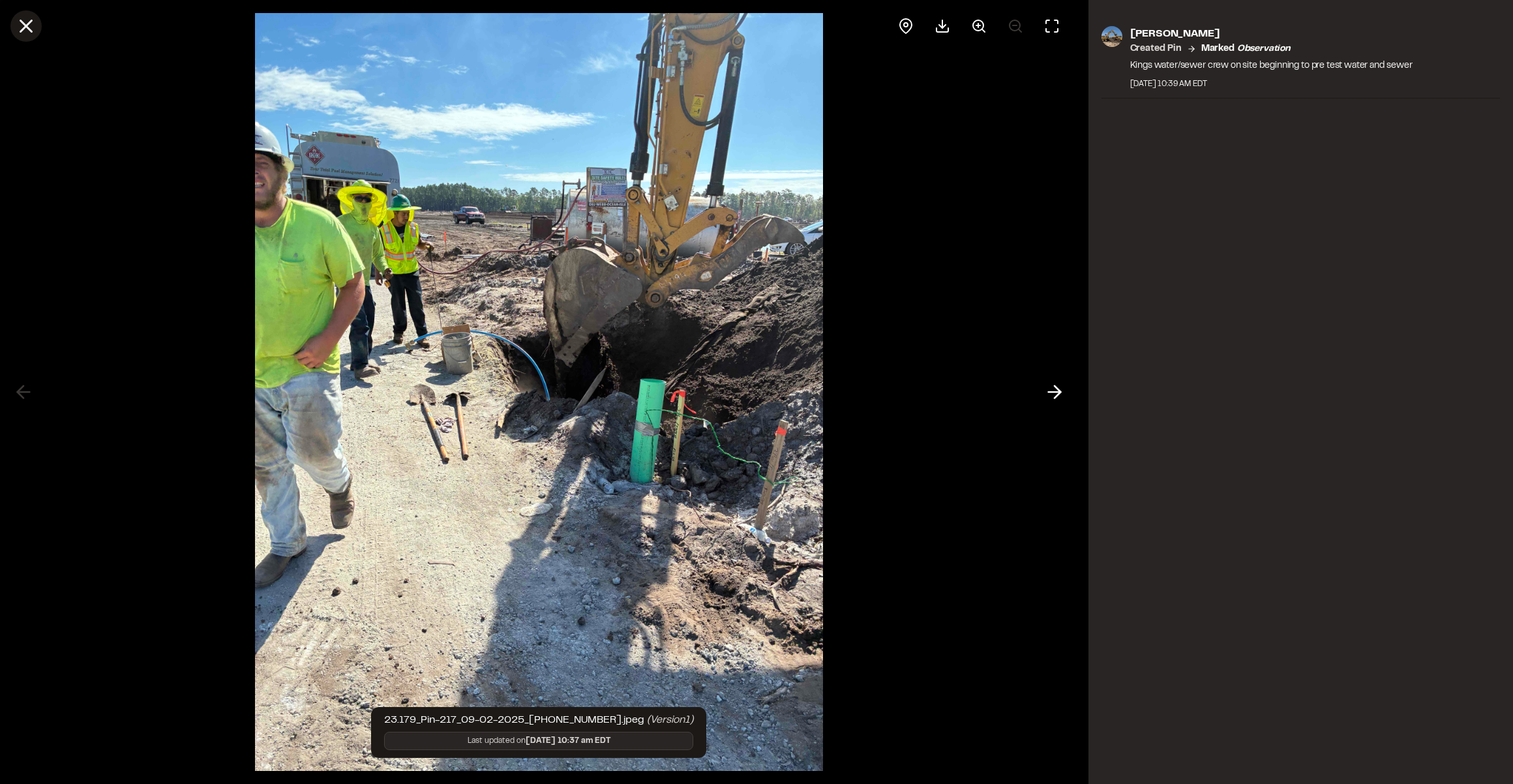
click at [22, 26] on icon at bounding box center [26, 26] width 22 height 22
